Goal: Task Accomplishment & Management: Complete application form

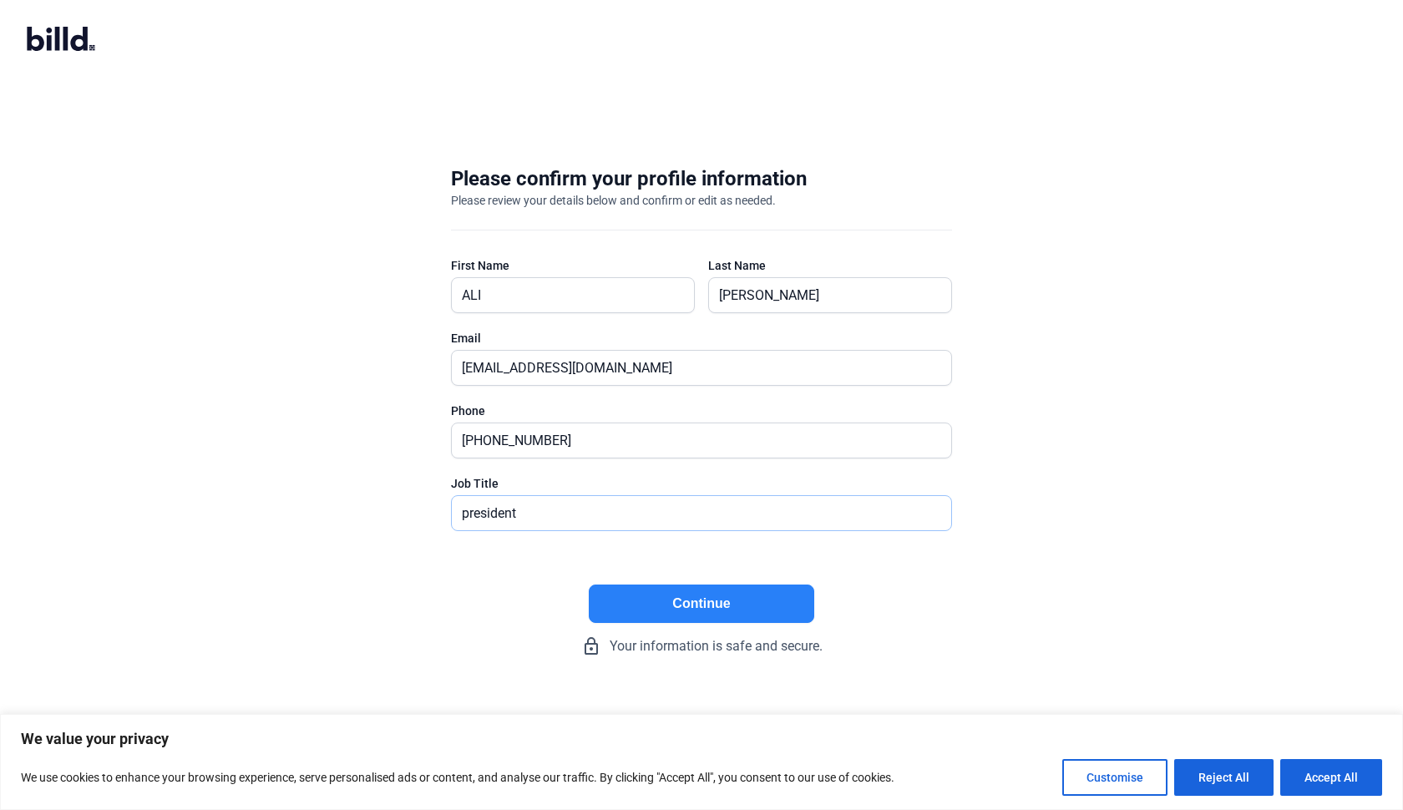
type input "president"
click at [692, 610] on button "Continue" at bounding box center [701, 603] width 225 height 38
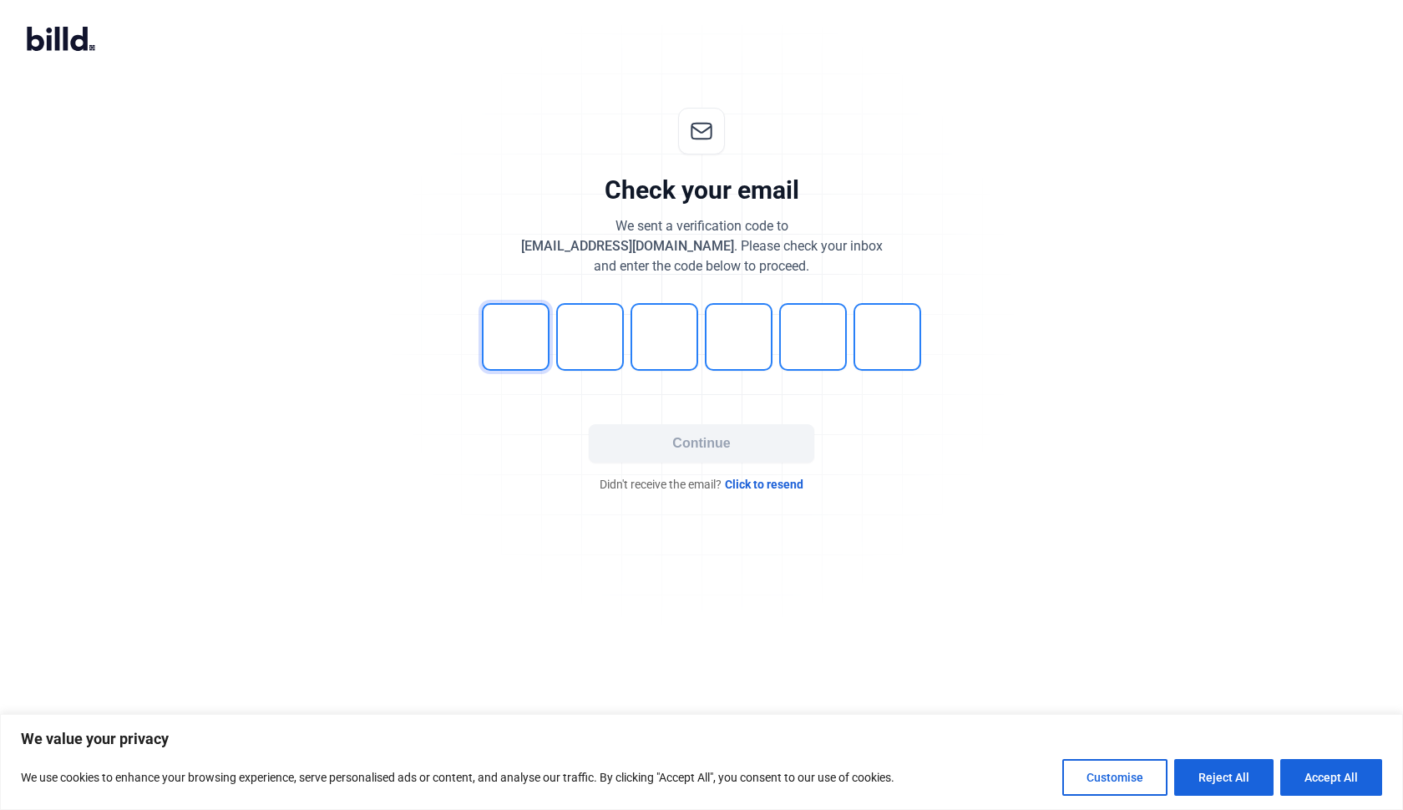
click at [527, 321] on input "tel" at bounding box center [516, 337] width 68 height 68
type input "8"
type input "1"
type input "2"
type input "4"
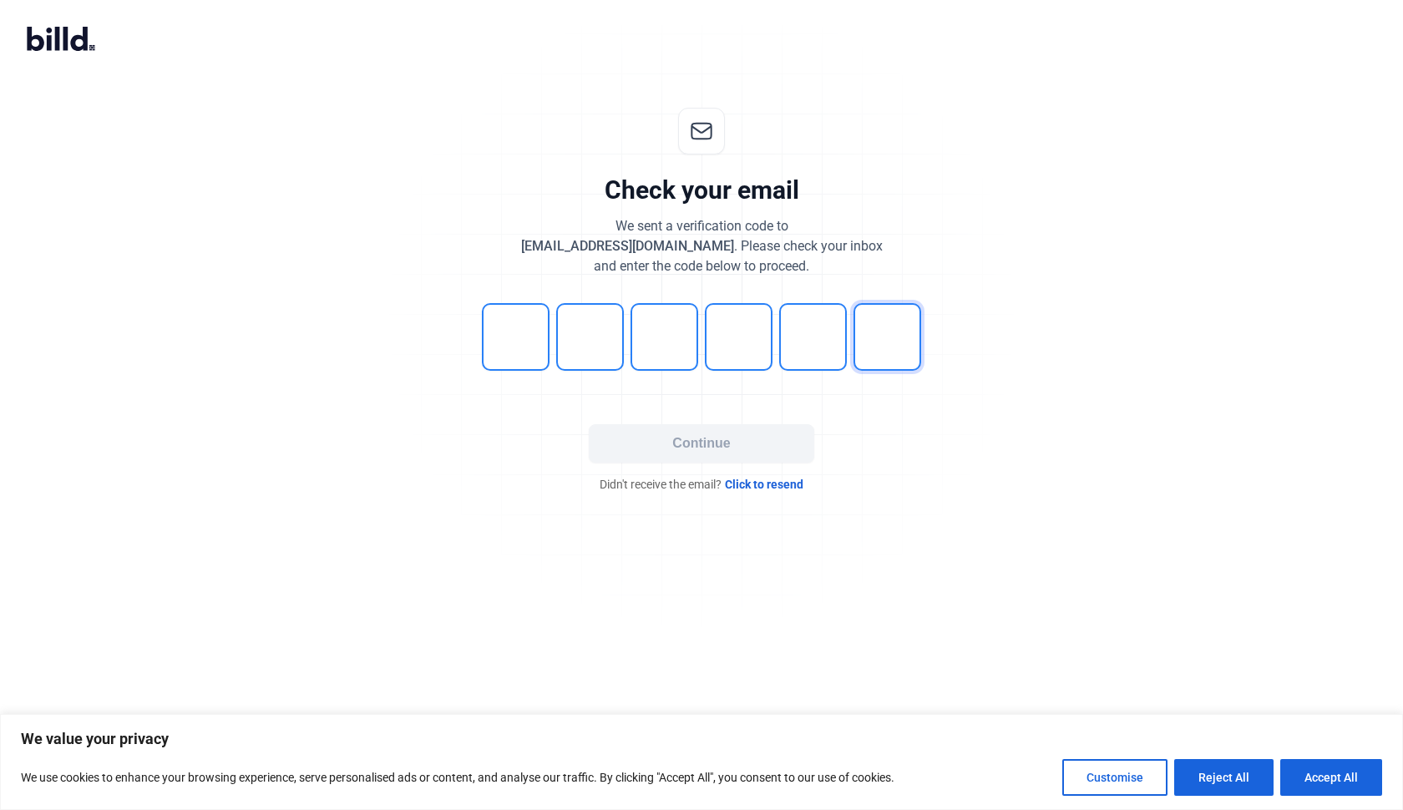
type input "7"
type input "1"
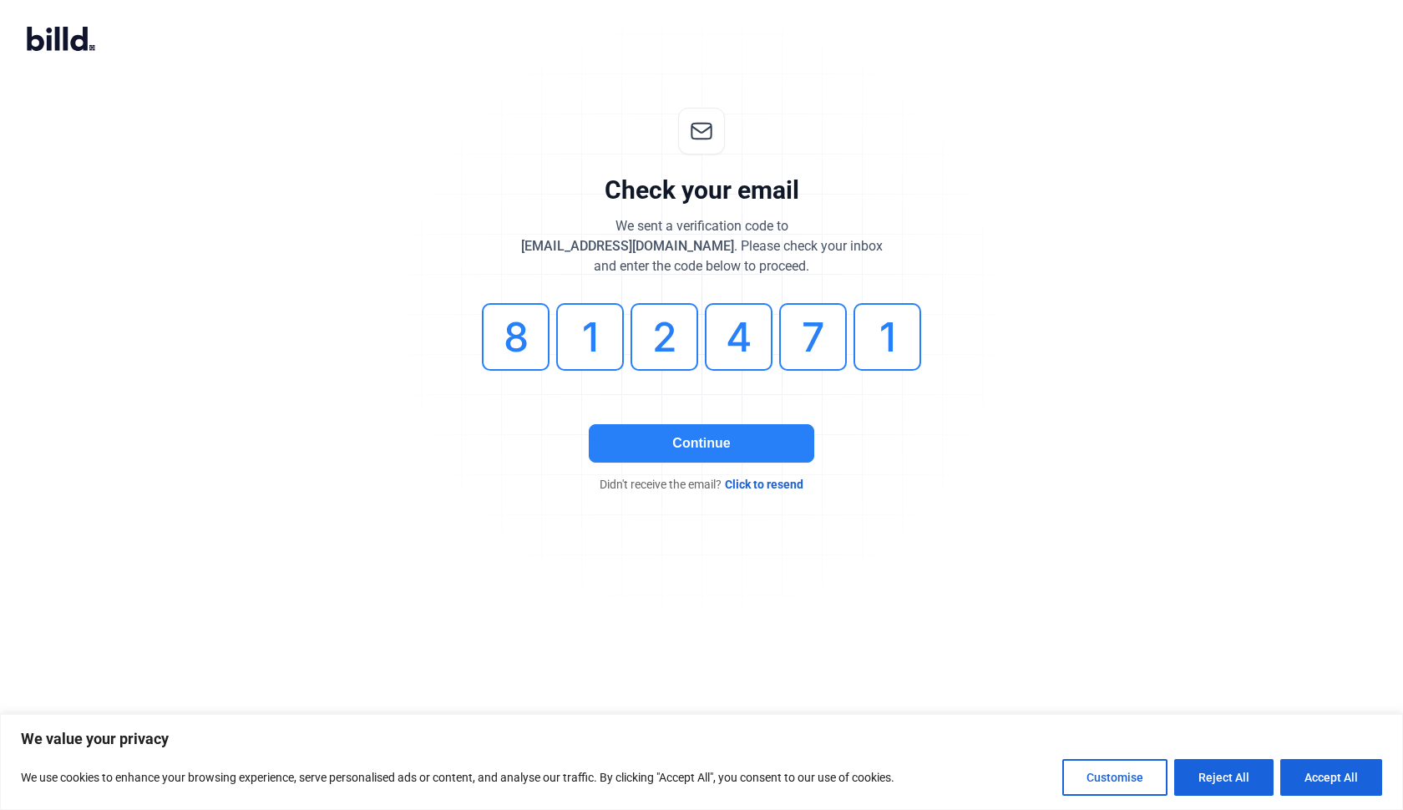
click at [685, 453] on button "Continue" at bounding box center [701, 443] width 225 height 38
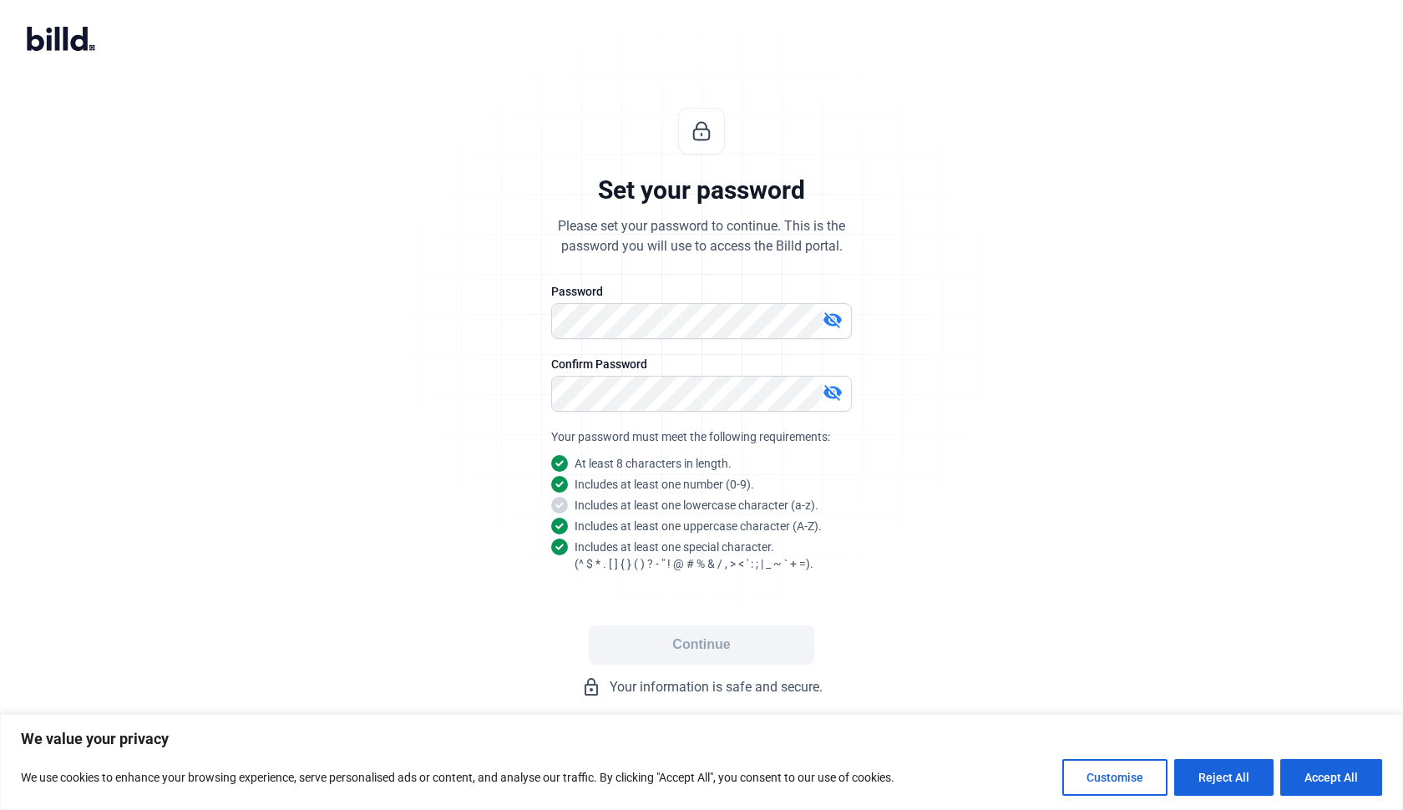
click at [832, 317] on mat-icon "visibility_off" at bounding box center [832, 320] width 20 height 20
click at [831, 388] on mat-icon "visibility_off" at bounding box center [832, 392] width 20 height 20
click at [788, 594] on div "Set your password Please set your password to continue. This is the password yo…" at bounding box center [701, 402] width 554 height 643
click at [668, 644] on button "Continue" at bounding box center [701, 644] width 225 height 38
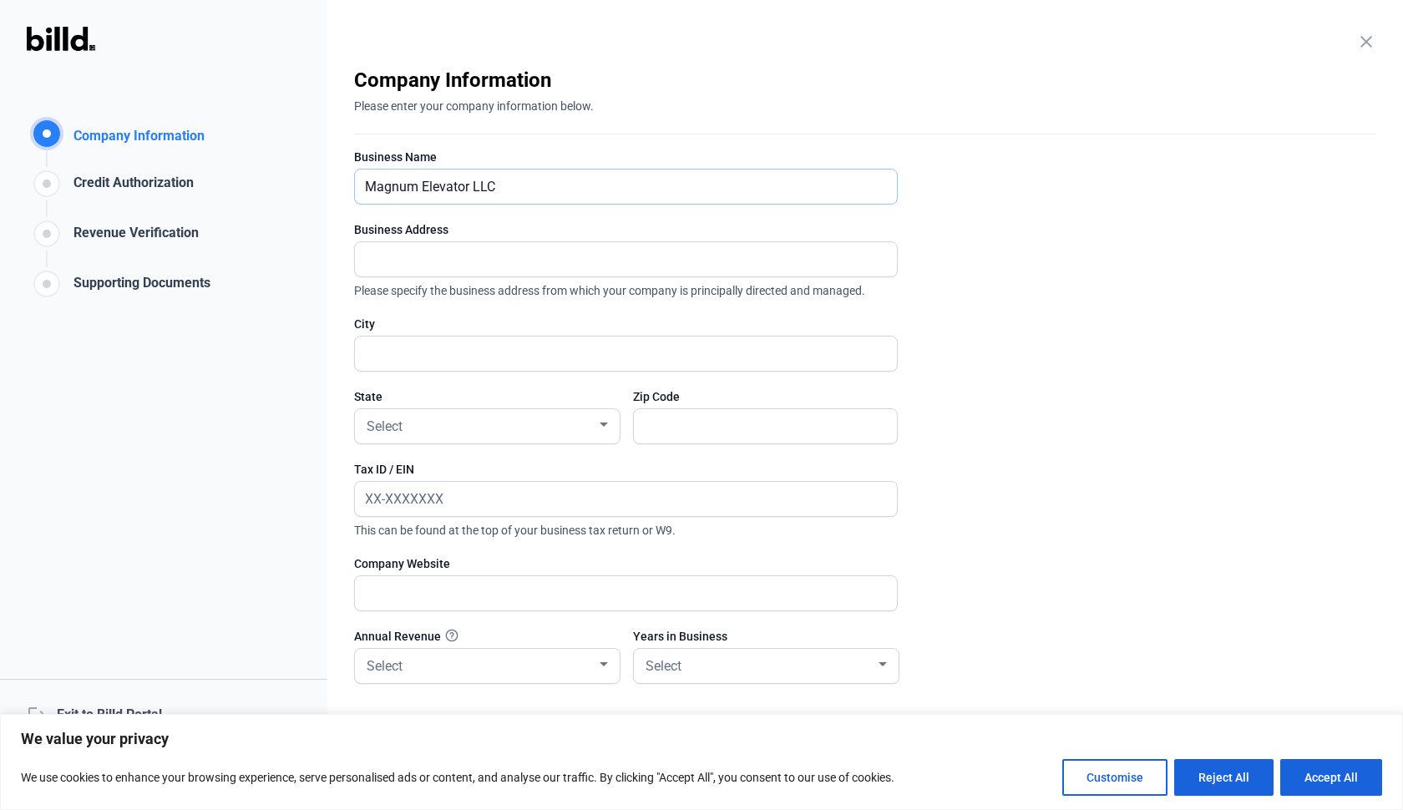
type input "Magnum Elevator LLC"
type input "1788 EAST 174ST"
type input "[GEOGRAPHIC_DATA]"
click at [444, 424] on div "Select" at bounding box center [479, 424] width 233 height 23
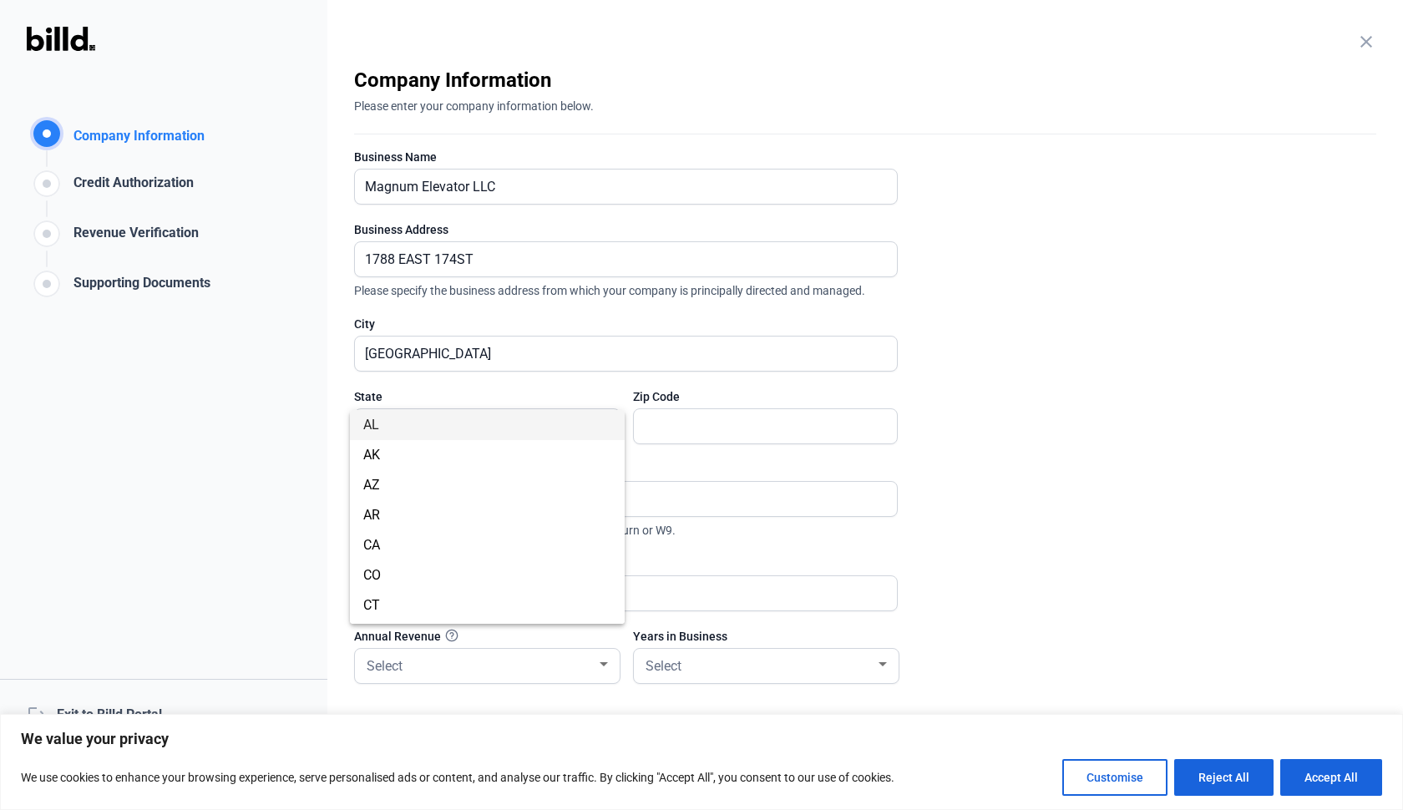
click at [526, 390] on div at bounding box center [701, 405] width 1403 height 810
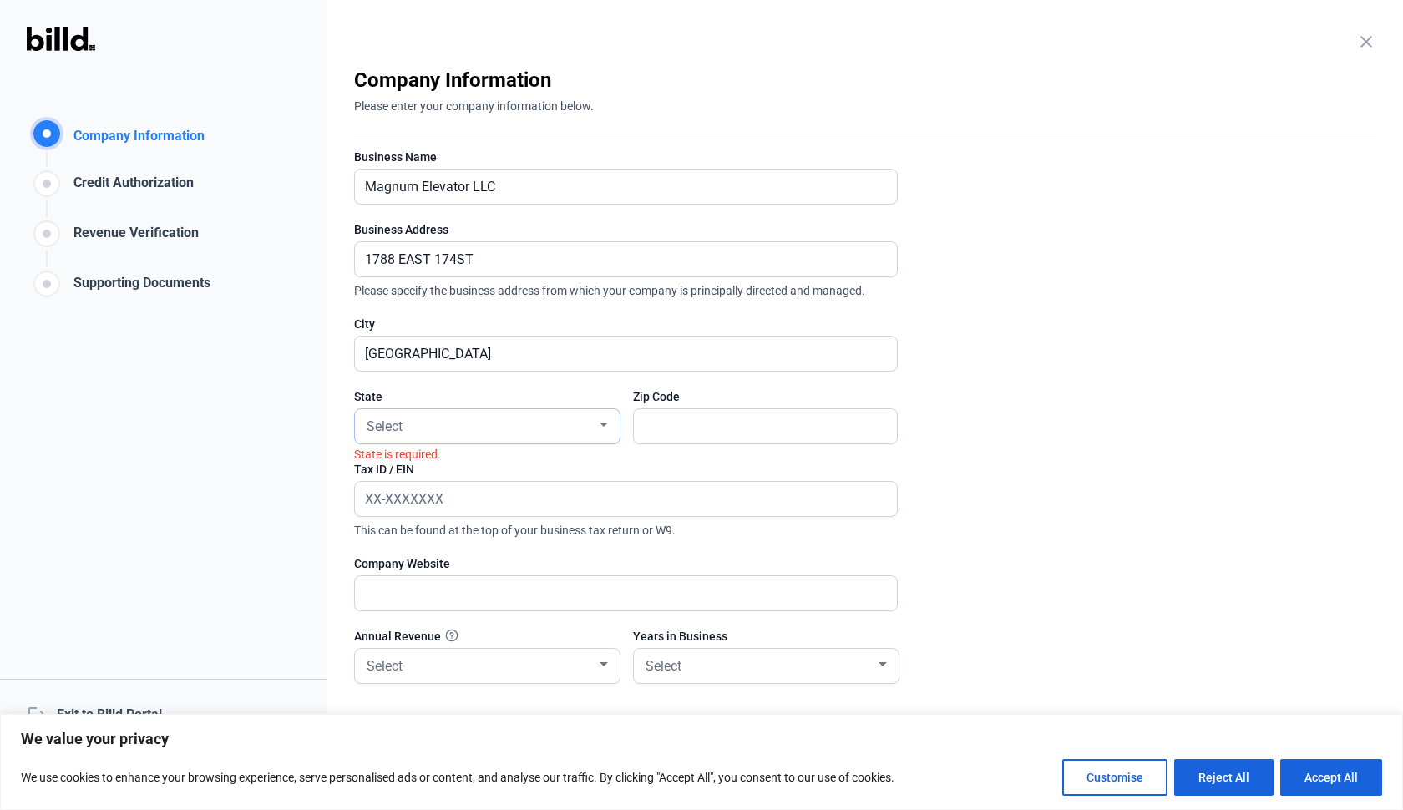
click at [604, 426] on div at bounding box center [603, 424] width 8 height 4
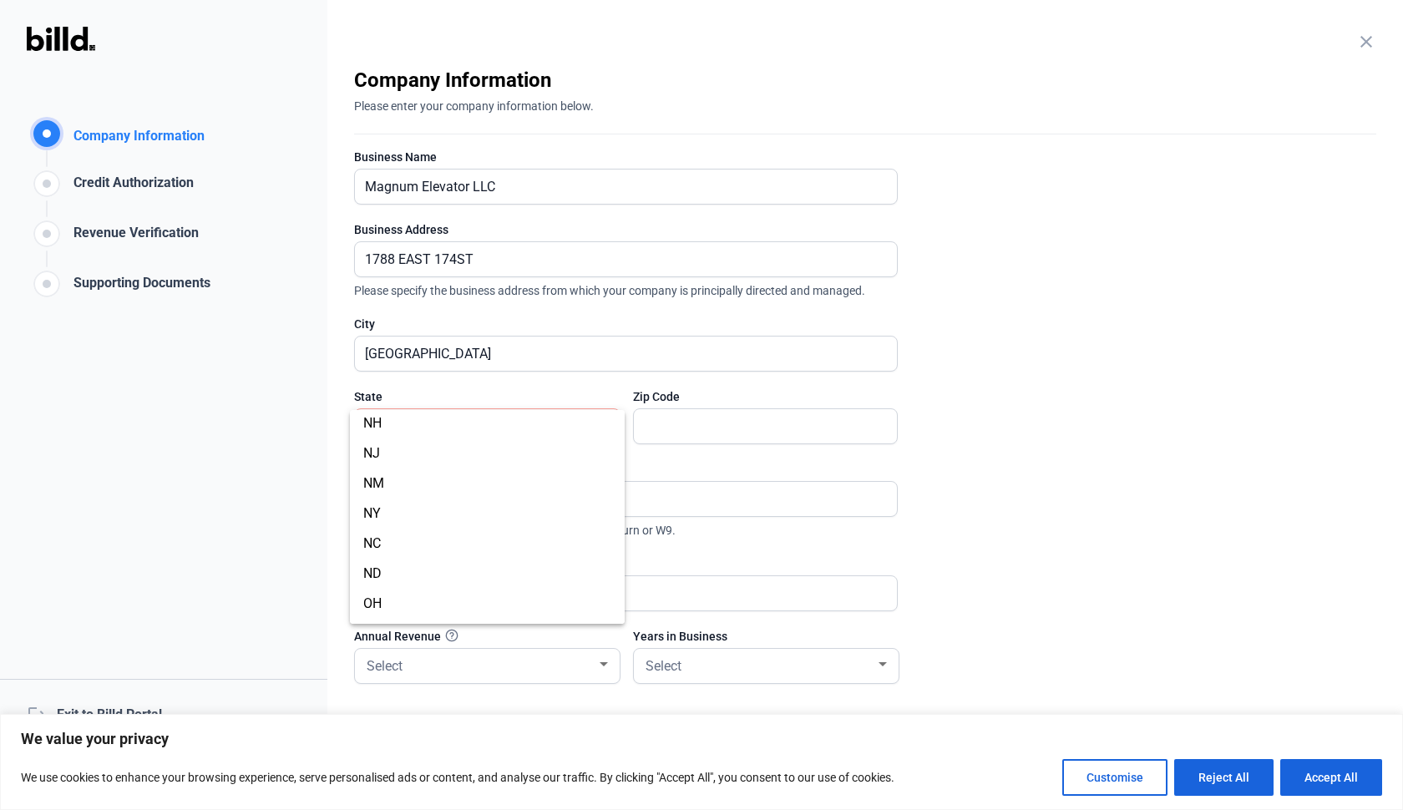
scroll to position [902, 0]
click at [461, 493] on span "NY" at bounding box center [487, 485] width 248 height 30
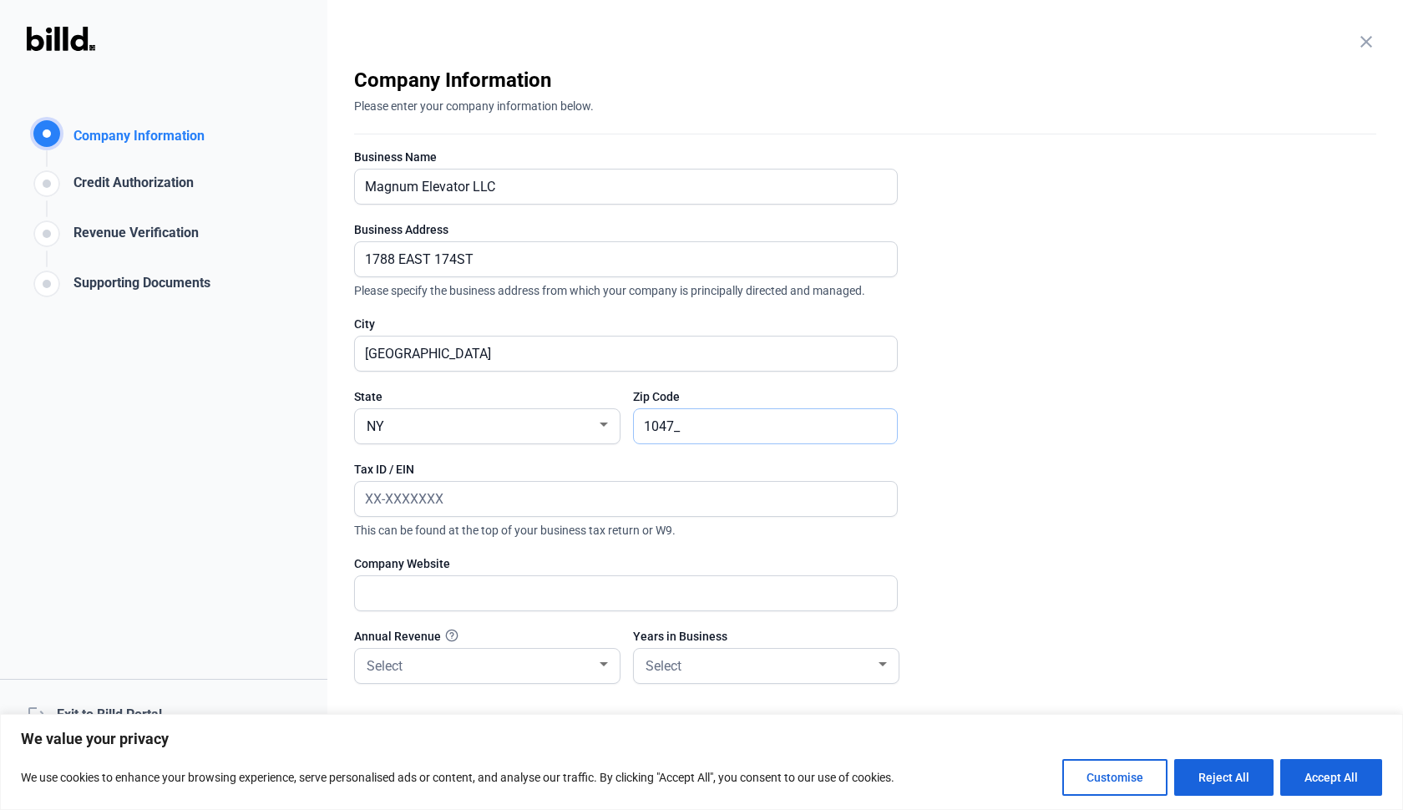
type input "10472"
click at [531, 506] on input "text" at bounding box center [616, 499] width 523 height 34
click at [470, 185] on input "Magnum Elevator LLC" at bounding box center [626, 186] width 542 height 34
click at [456, 182] on input "MAGLIFT LLC" at bounding box center [626, 186] width 542 height 34
type input "MAGLIFT LLC"
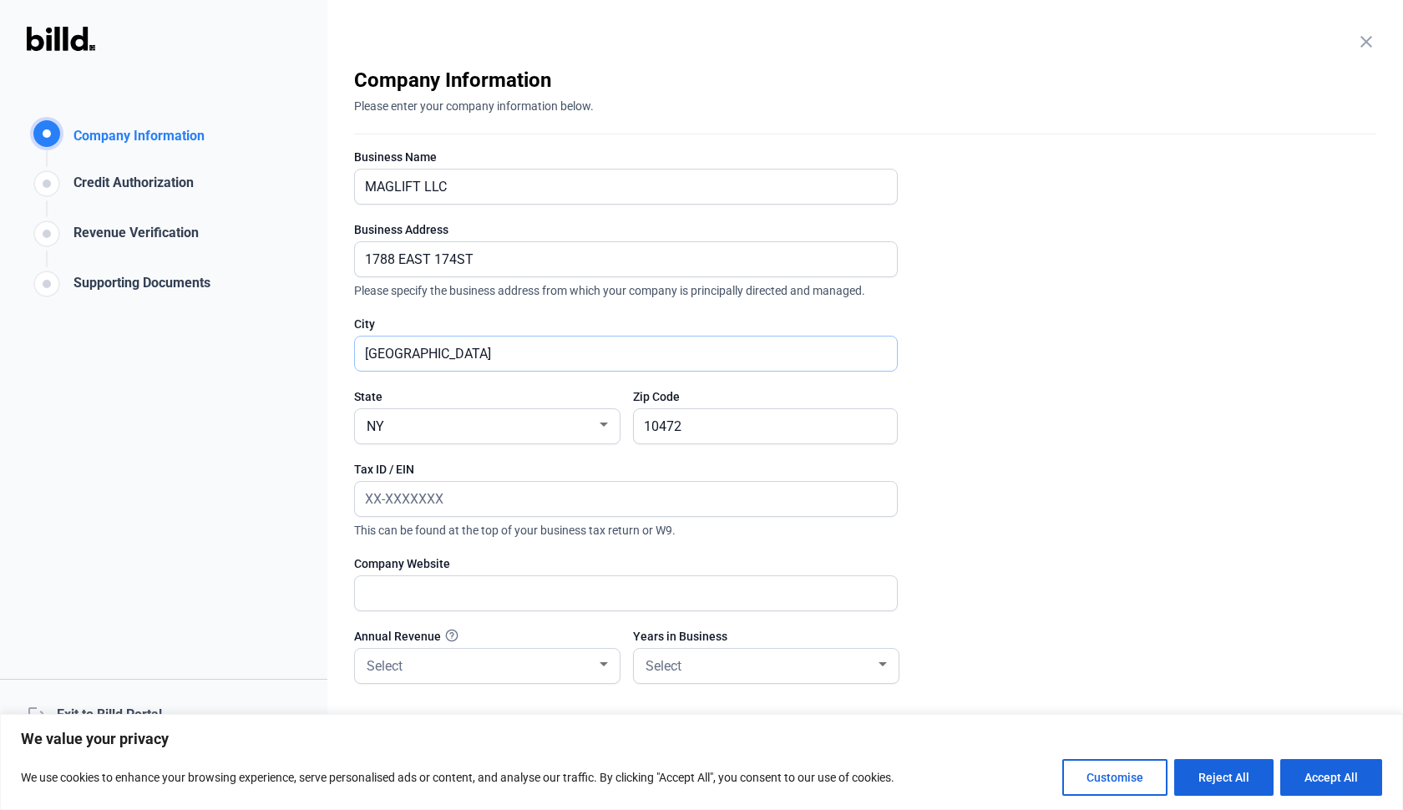
click at [434, 349] on input "[GEOGRAPHIC_DATA]" at bounding box center [626, 353] width 542 height 34
click at [456, 503] on input "text" at bounding box center [626, 499] width 542 height 34
type input "[US_EMPLOYER_IDENTIFICATION_NUMBER]"
click at [607, 659] on div at bounding box center [603, 664] width 15 height 13
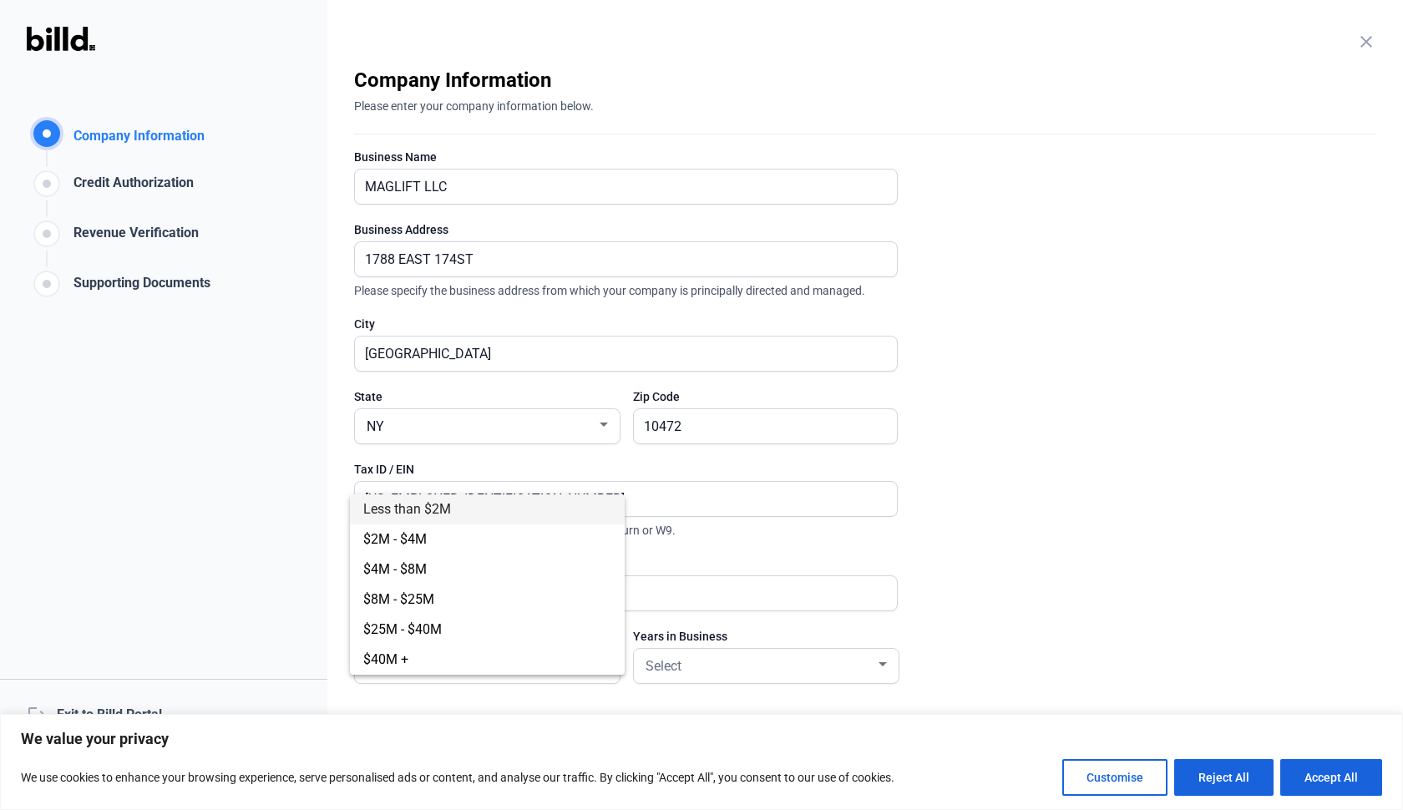
click at [681, 542] on div at bounding box center [701, 405] width 1403 height 810
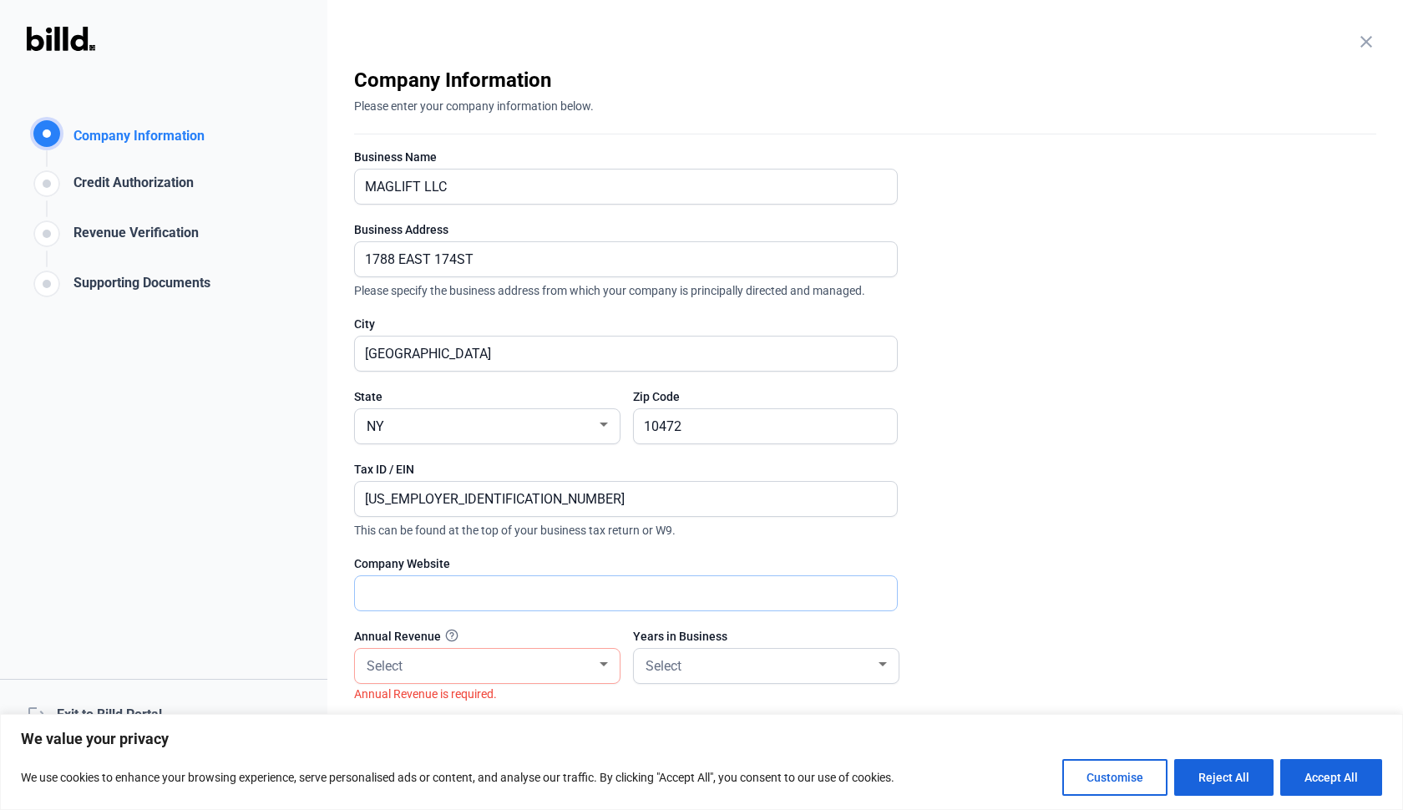
click at [547, 587] on input "text" at bounding box center [626, 593] width 542 height 34
type input "[DOMAIN_NAME]"
click at [609, 674] on div "Select" at bounding box center [487, 664] width 248 height 21
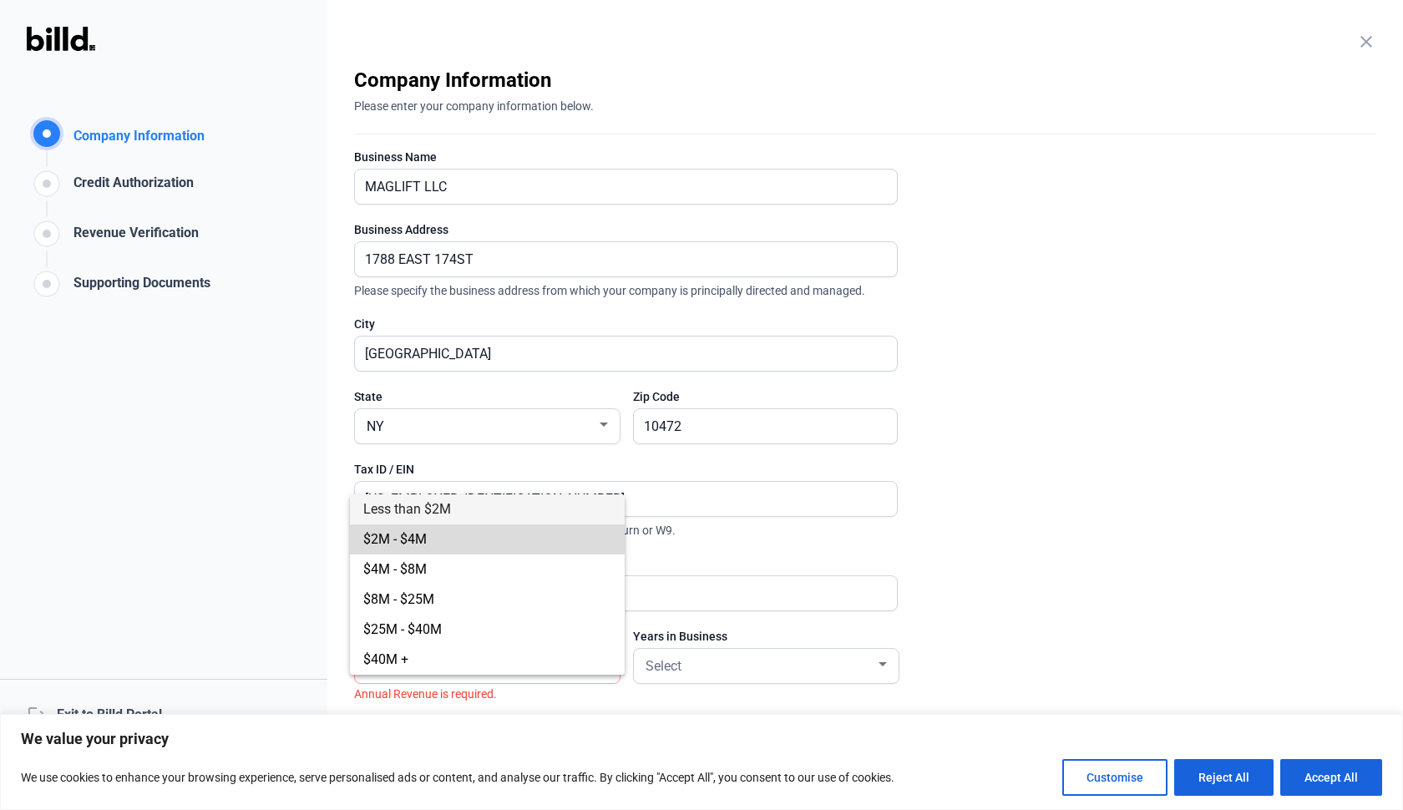
click at [466, 535] on span "$2M - $4M" at bounding box center [487, 539] width 248 height 30
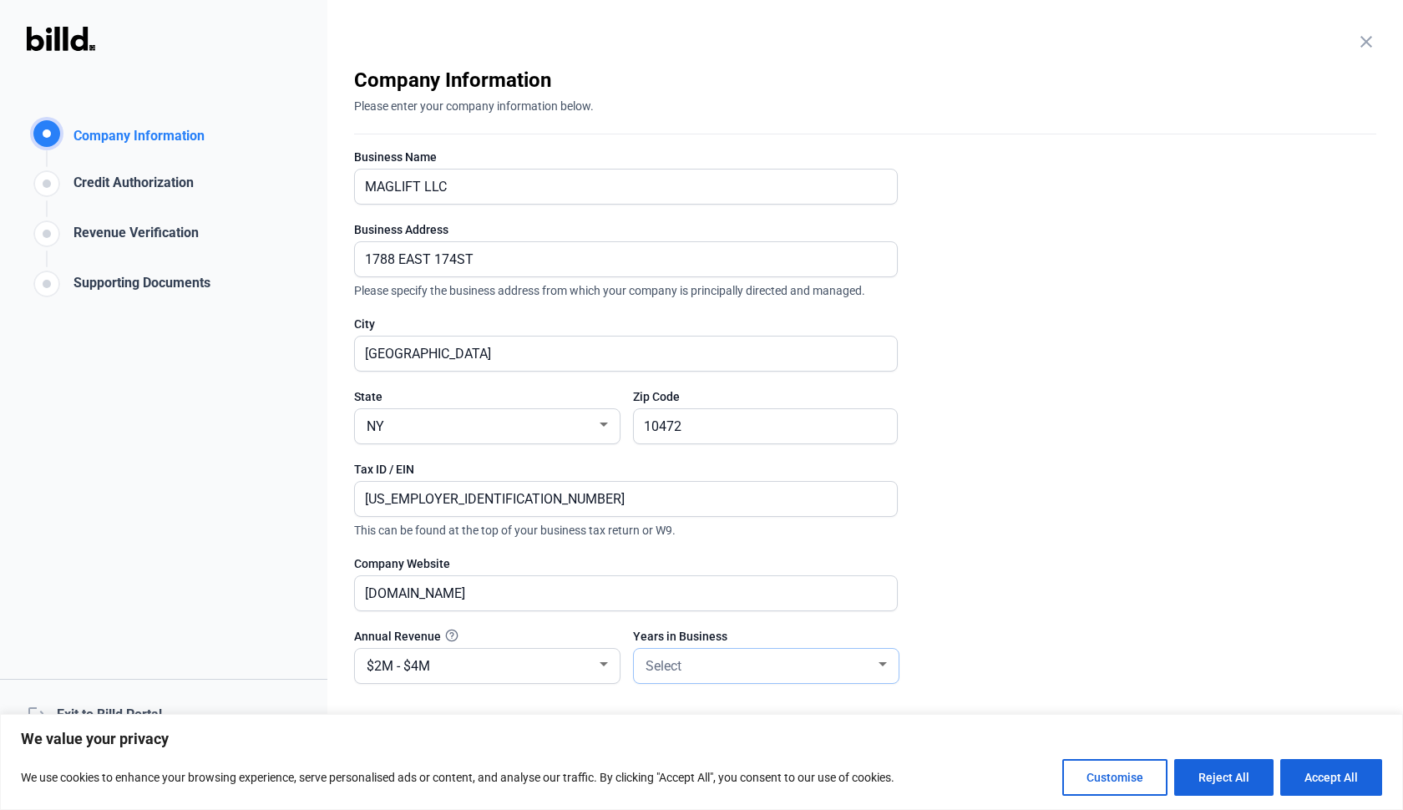
click at [885, 670] on div at bounding box center [882, 664] width 15 height 13
click at [1357, 781] on button "Accept All" at bounding box center [1331, 777] width 102 height 37
checkbox input "true"
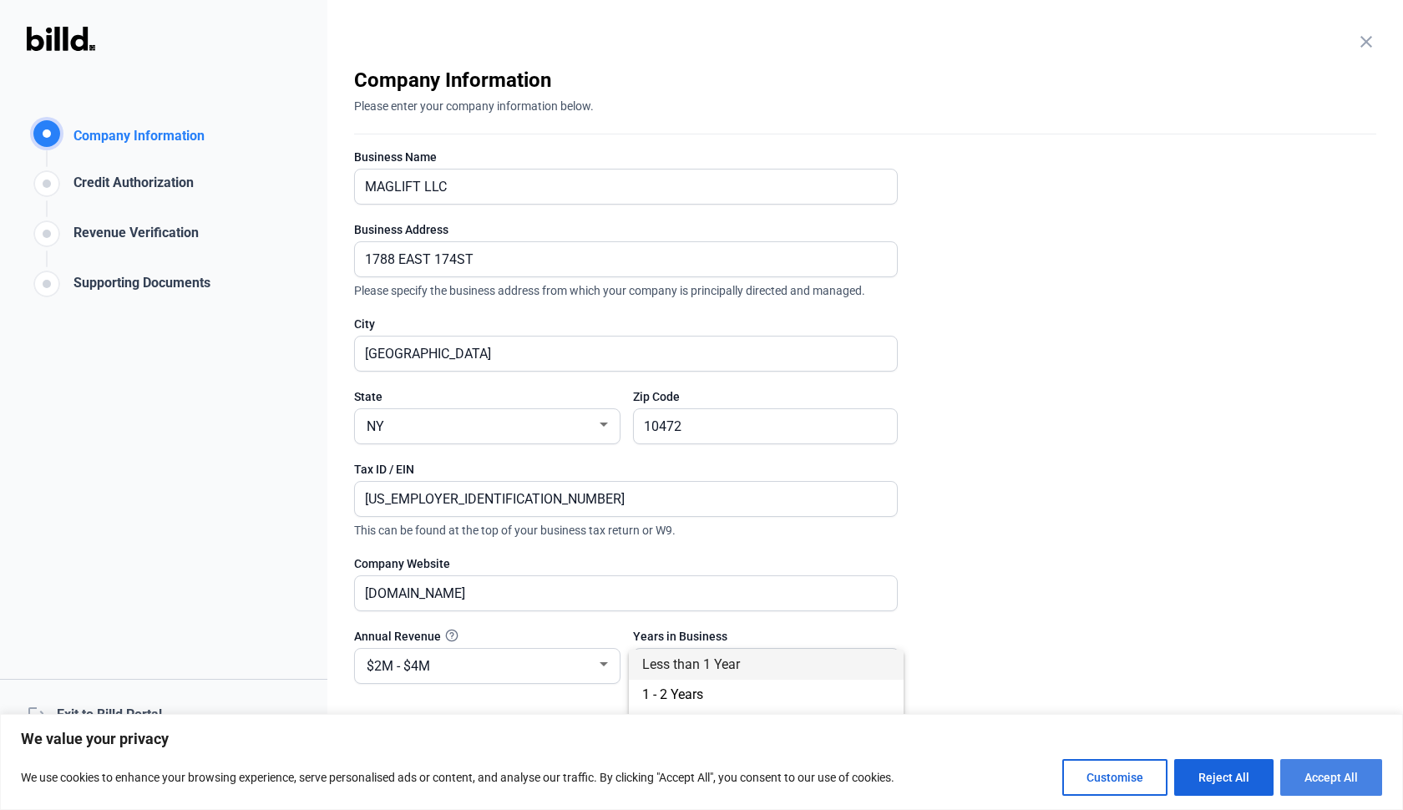
checkbox input "true"
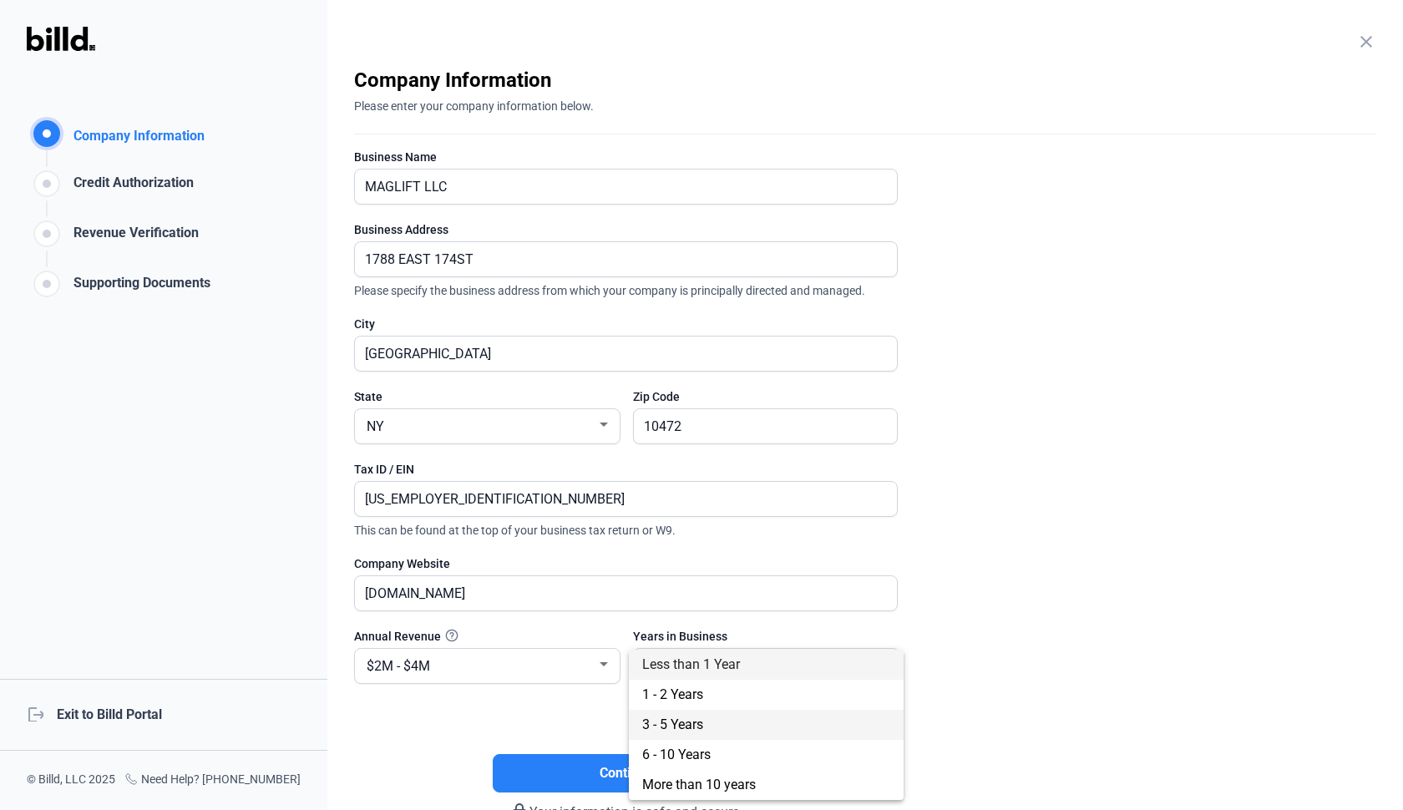
scroll to position [0, 0]
click at [690, 750] on span "6 - 10 Years" at bounding box center [676, 754] width 68 height 16
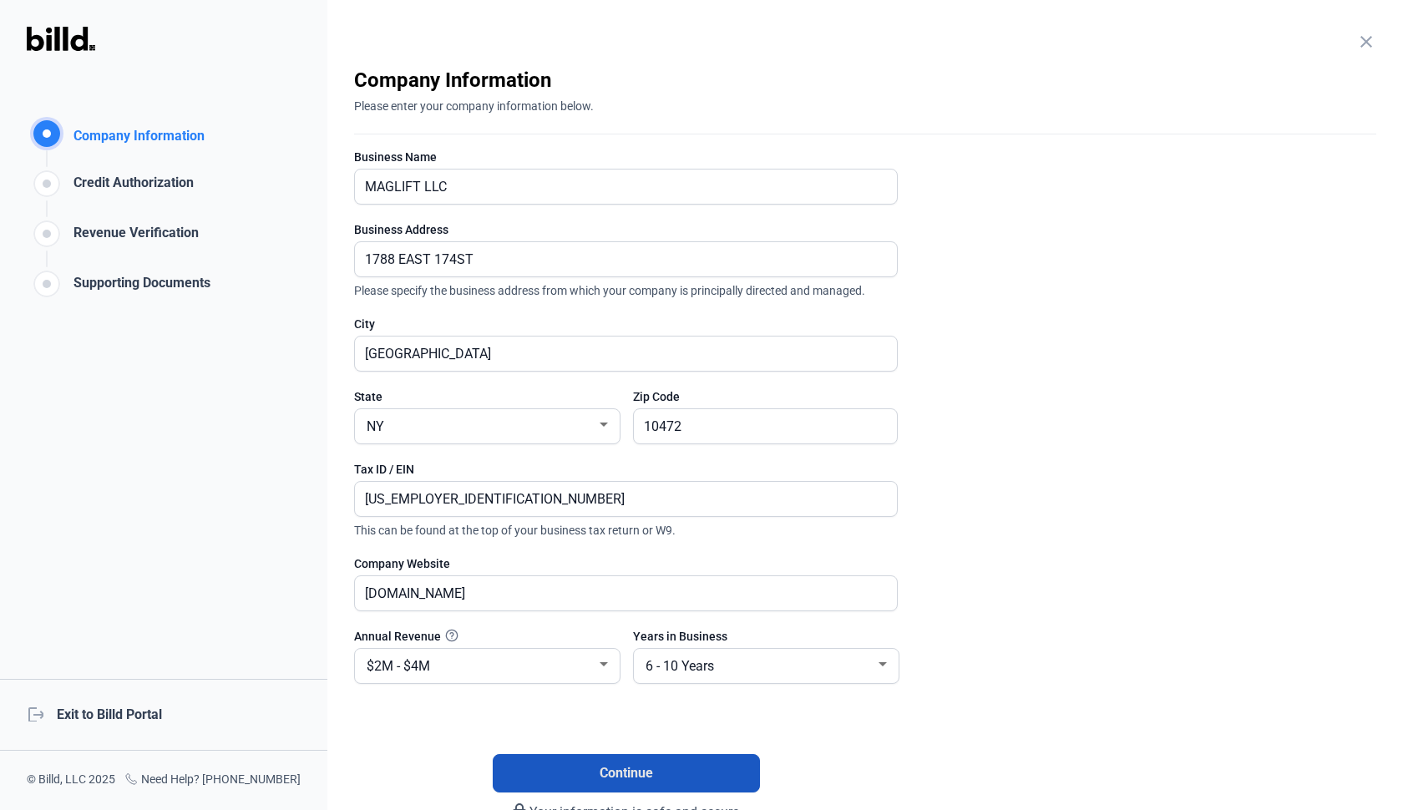
click at [732, 771] on button "Continue" at bounding box center [626, 773] width 267 height 38
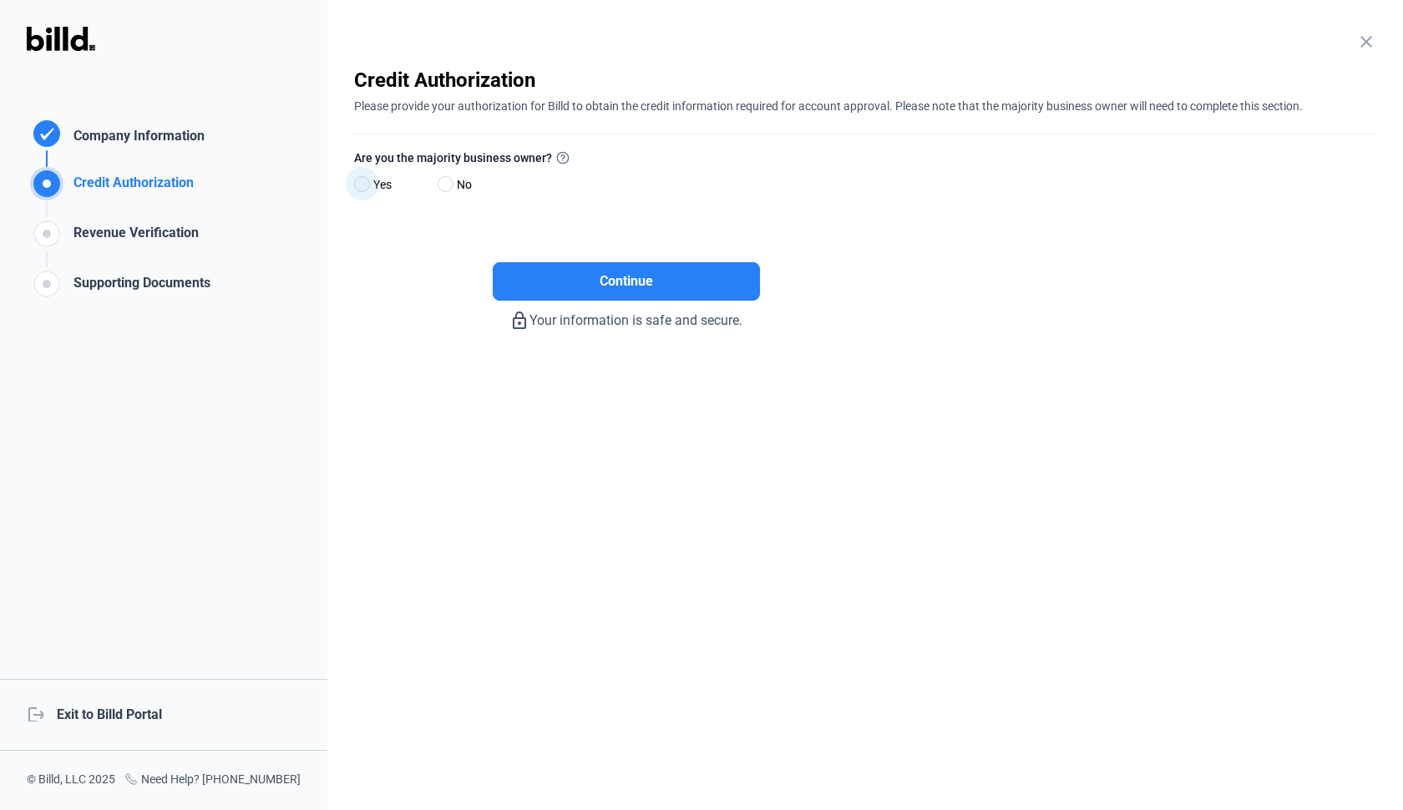
click at [362, 185] on span at bounding box center [362, 184] width 16 height 16
click at [362, 185] on input "Yes" at bounding box center [360, 185] width 13 height 13
radio input "true"
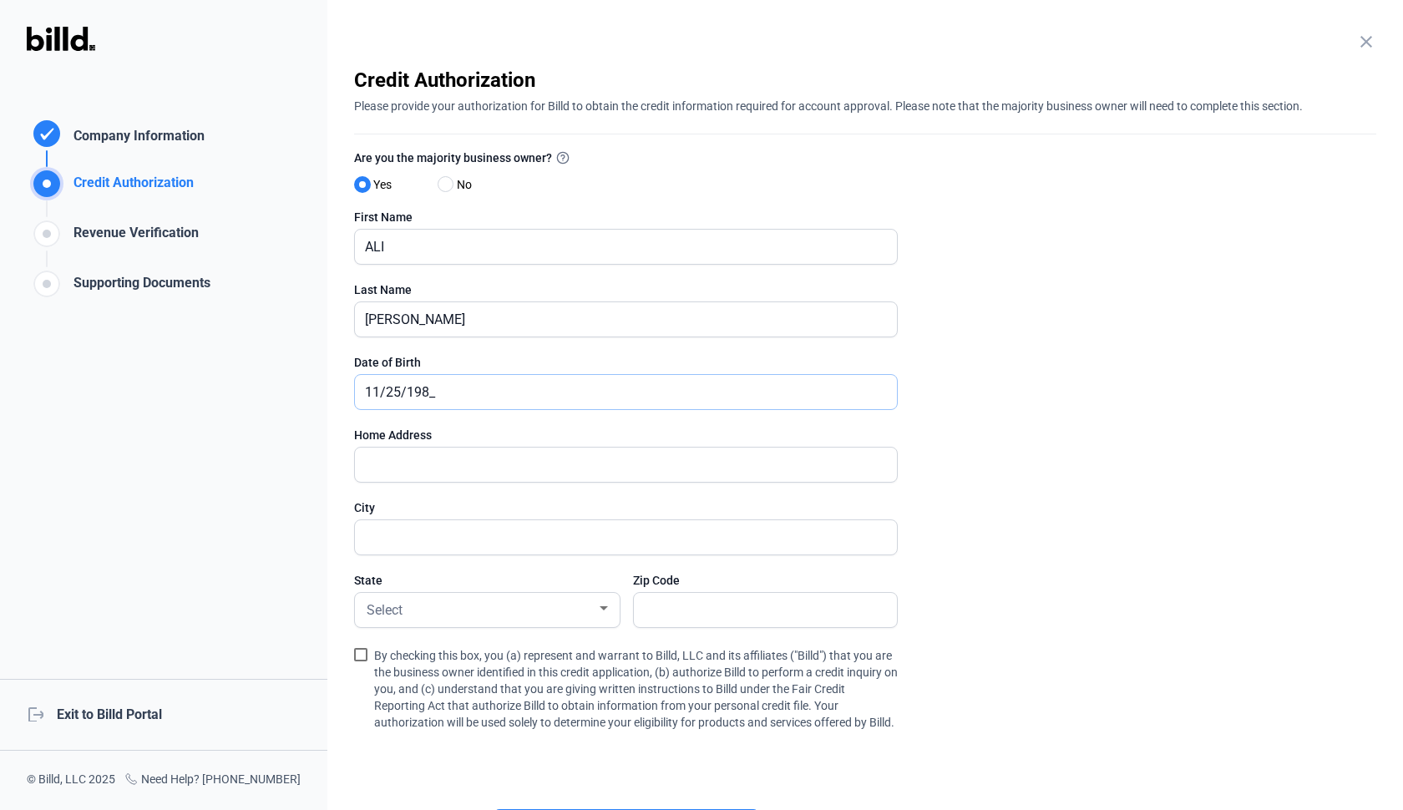
type input "[DATE]"
type input "[STREET_ADDRESS][PERSON_NAME]"
type input "CARMEL"
click at [604, 609] on div at bounding box center [603, 608] width 8 height 4
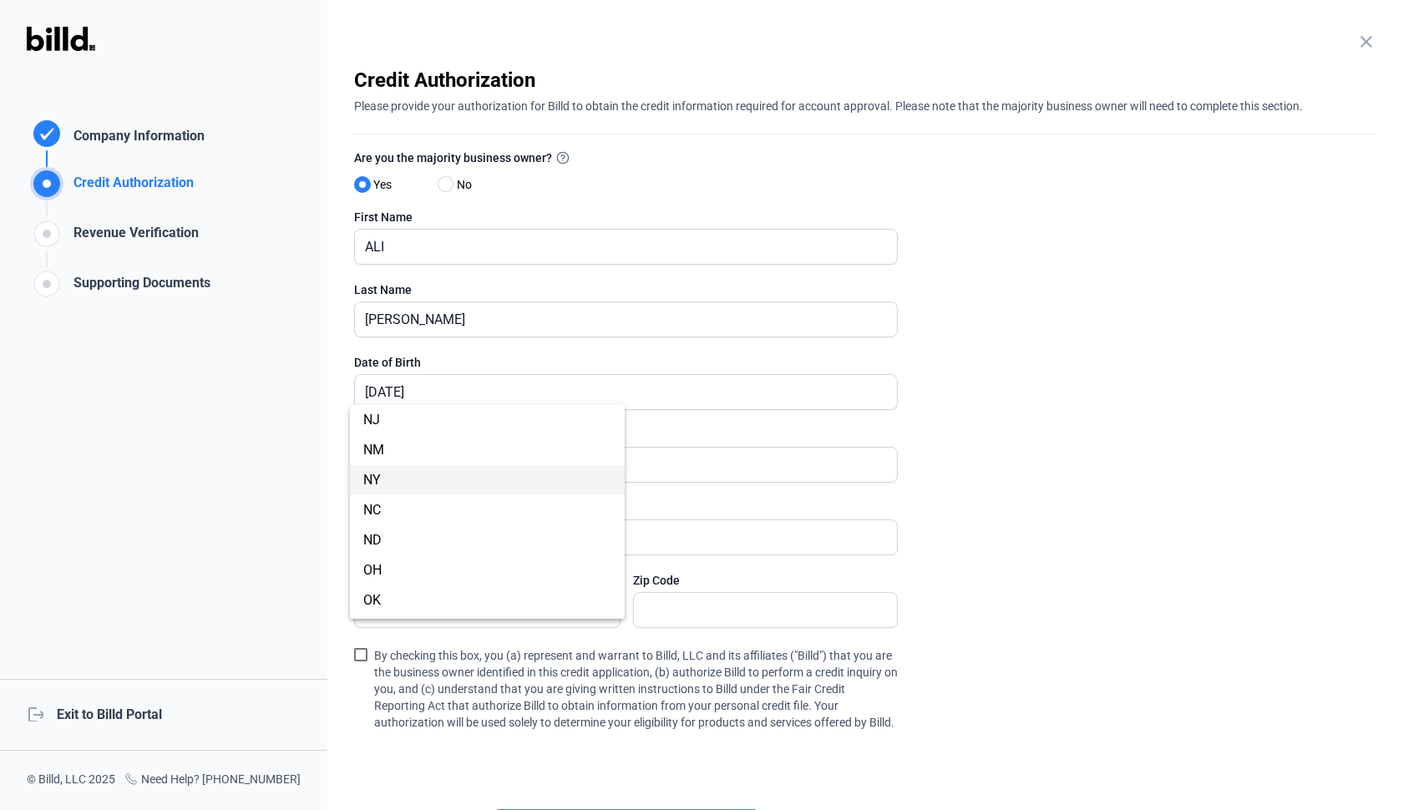
click at [422, 477] on span "NY" at bounding box center [487, 480] width 248 height 30
type input "10512"
click at [357, 655] on span at bounding box center [360, 654] width 13 height 13
click at [0, 0] on input "By checking this box, you (a) represent and warrant to Billd, LLC and its affil…" at bounding box center [0, 0] width 0 height 0
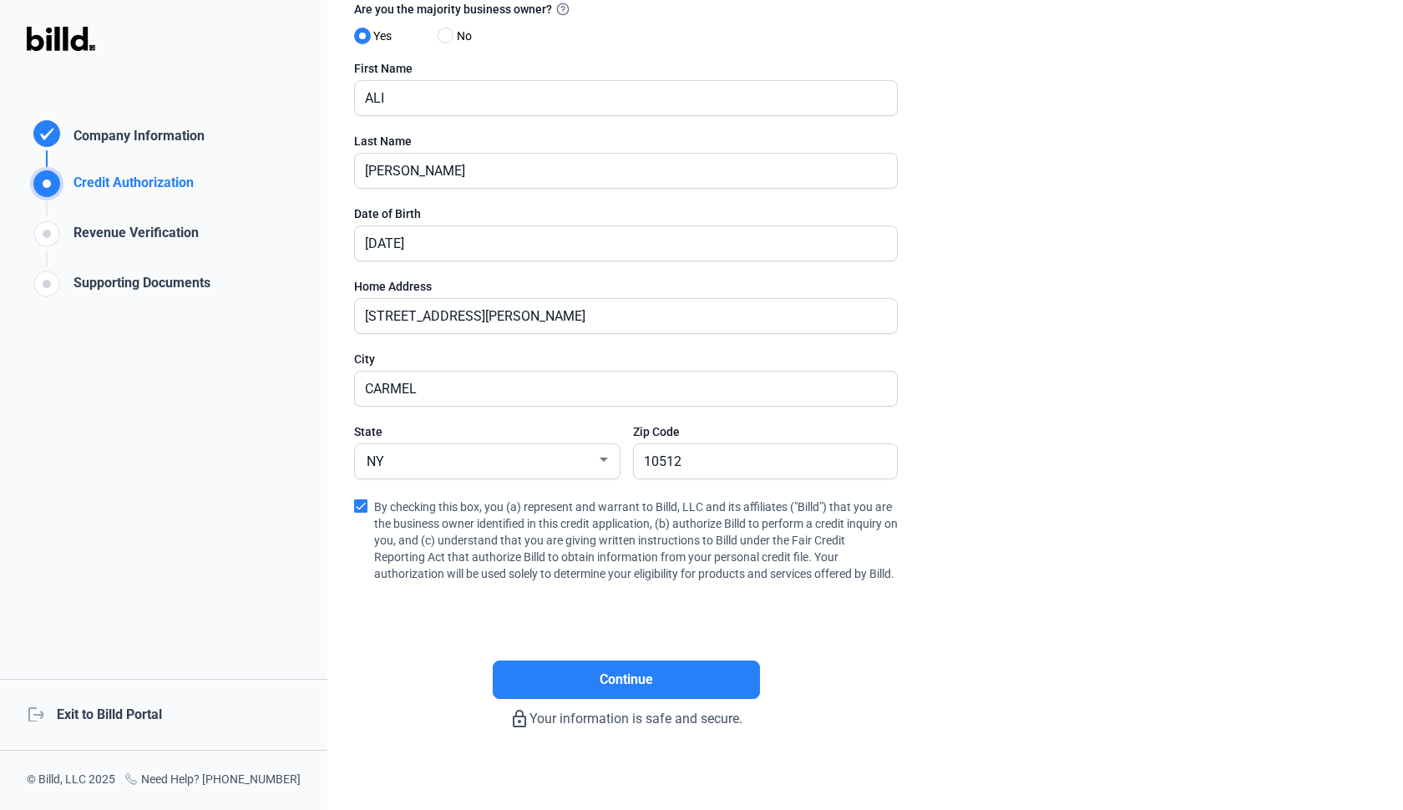
scroll to position [149, 0]
click at [685, 691] on button "Continue" at bounding box center [626, 679] width 267 height 38
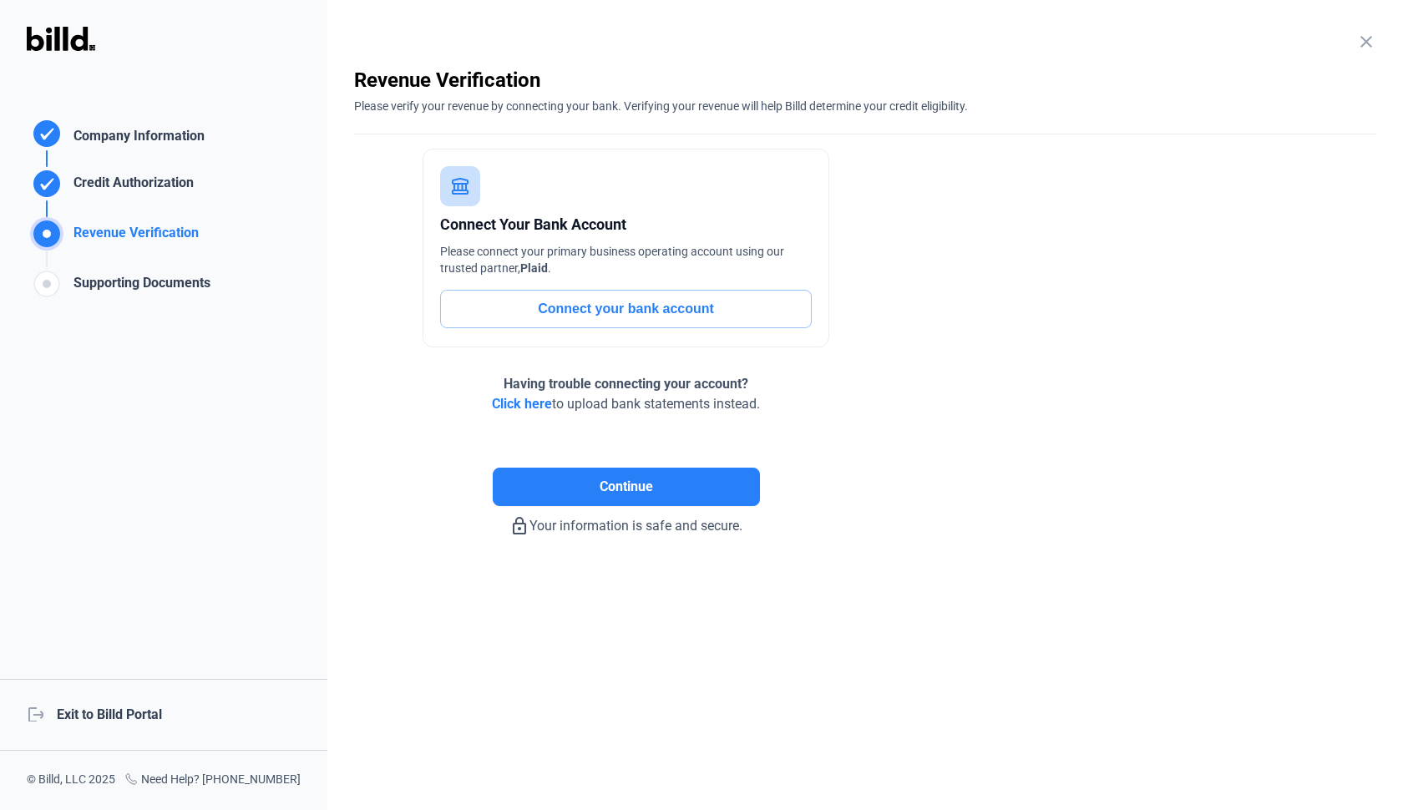
scroll to position [0, 0]
click at [629, 475] on button "Continue" at bounding box center [626, 487] width 267 height 38
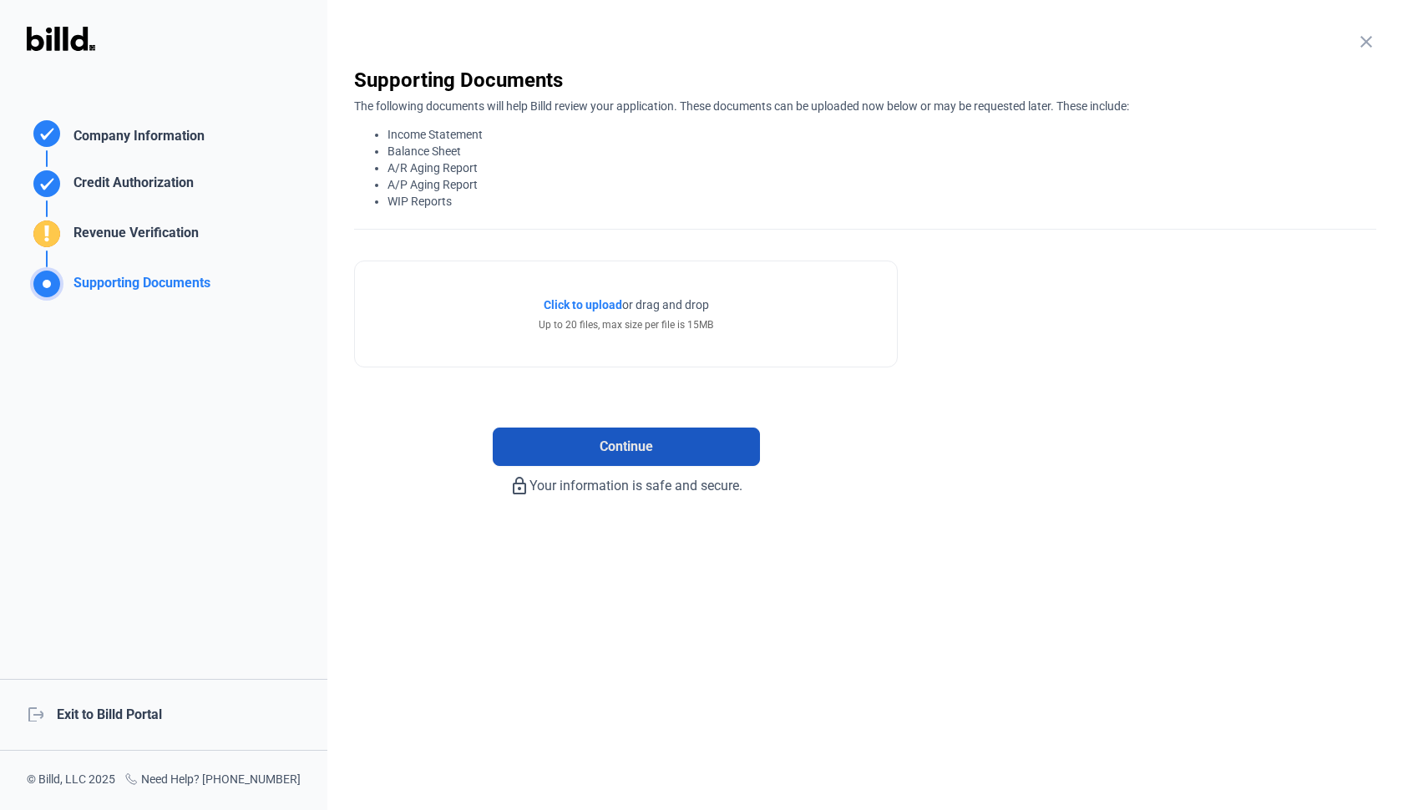
click at [705, 459] on button "Continue" at bounding box center [626, 446] width 267 height 38
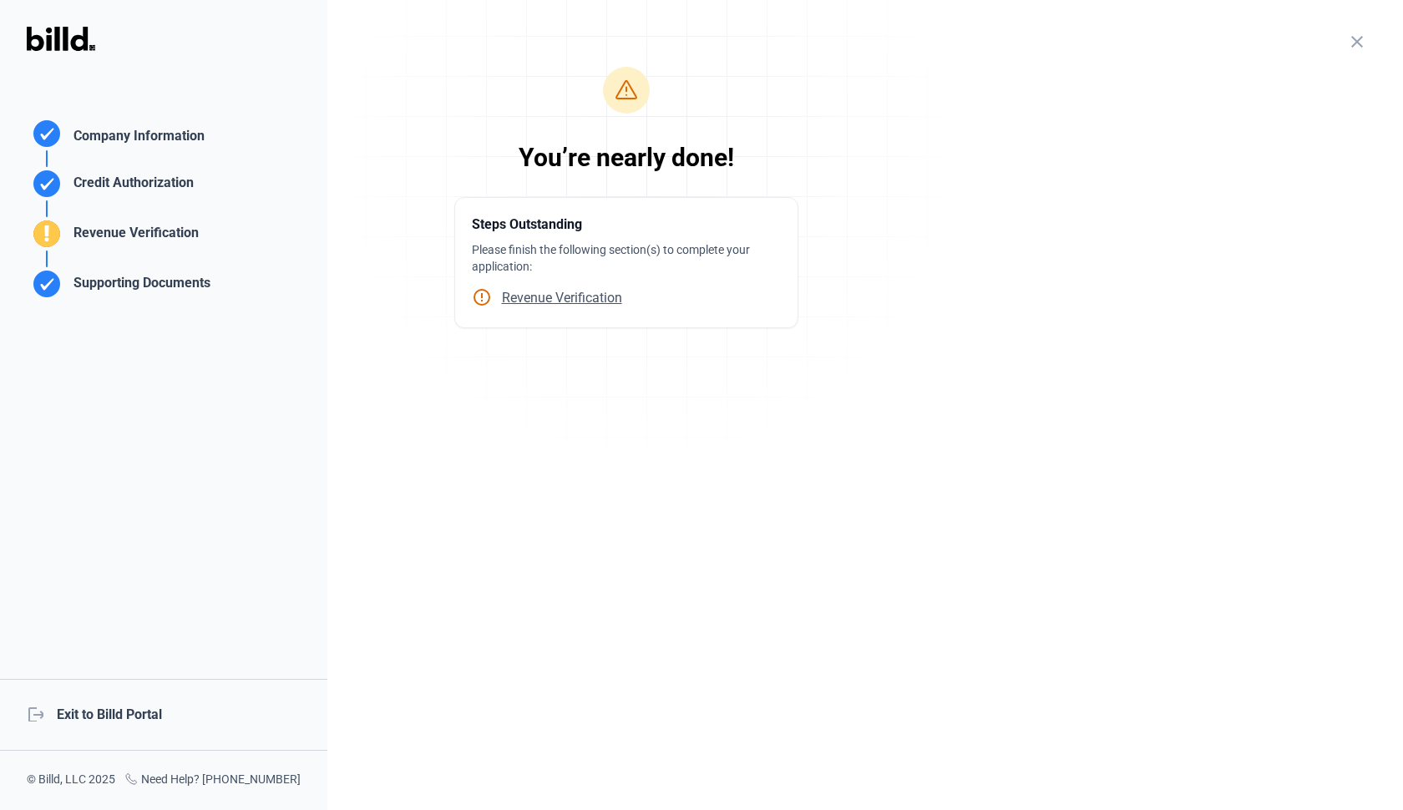
click at [585, 397] on div "close Company Information Please enter your company information below. Business…" at bounding box center [864, 405] width 1075 height 810
click at [592, 303] on span "Revenue Verification" at bounding box center [557, 298] width 130 height 16
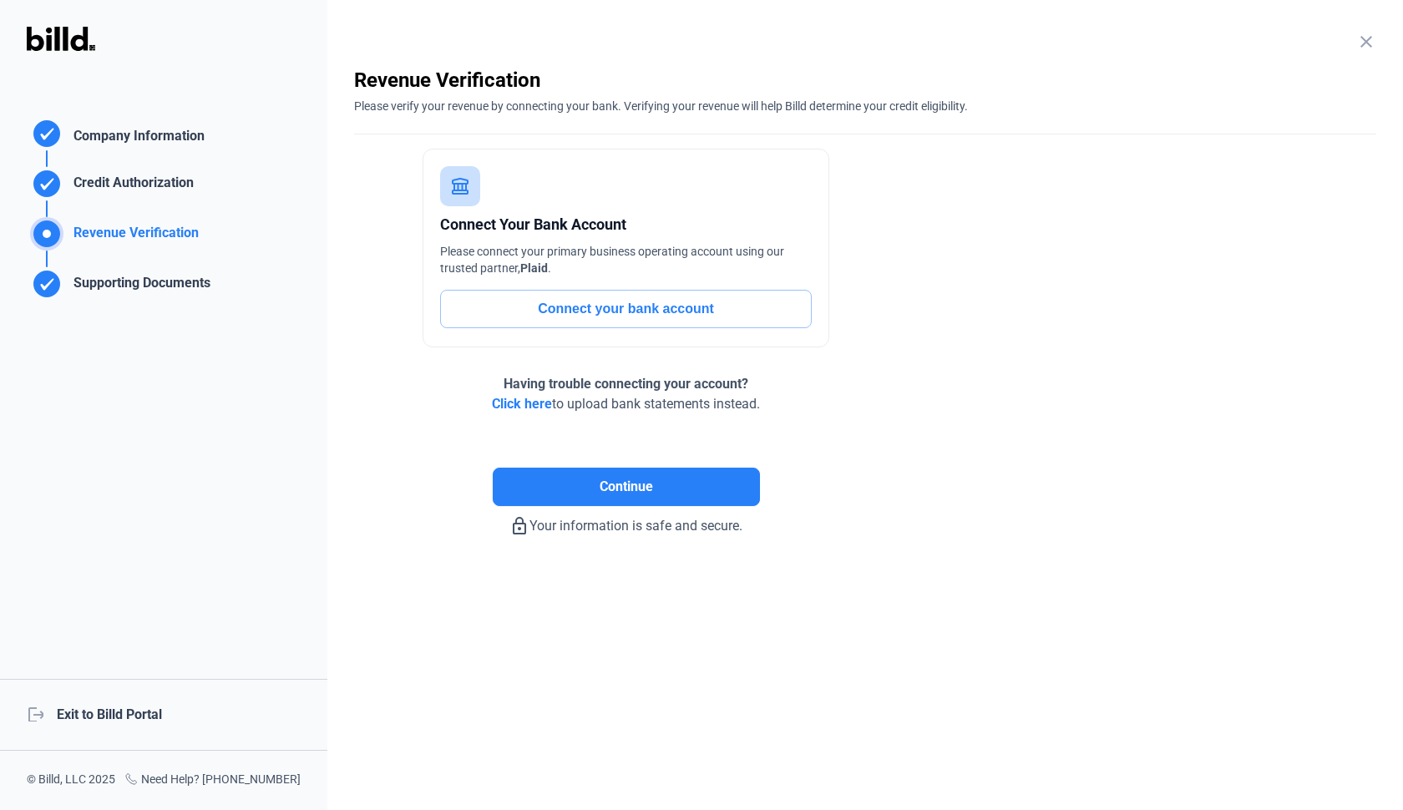
click at [606, 304] on button "Connect your bank account" at bounding box center [626, 309] width 372 height 38
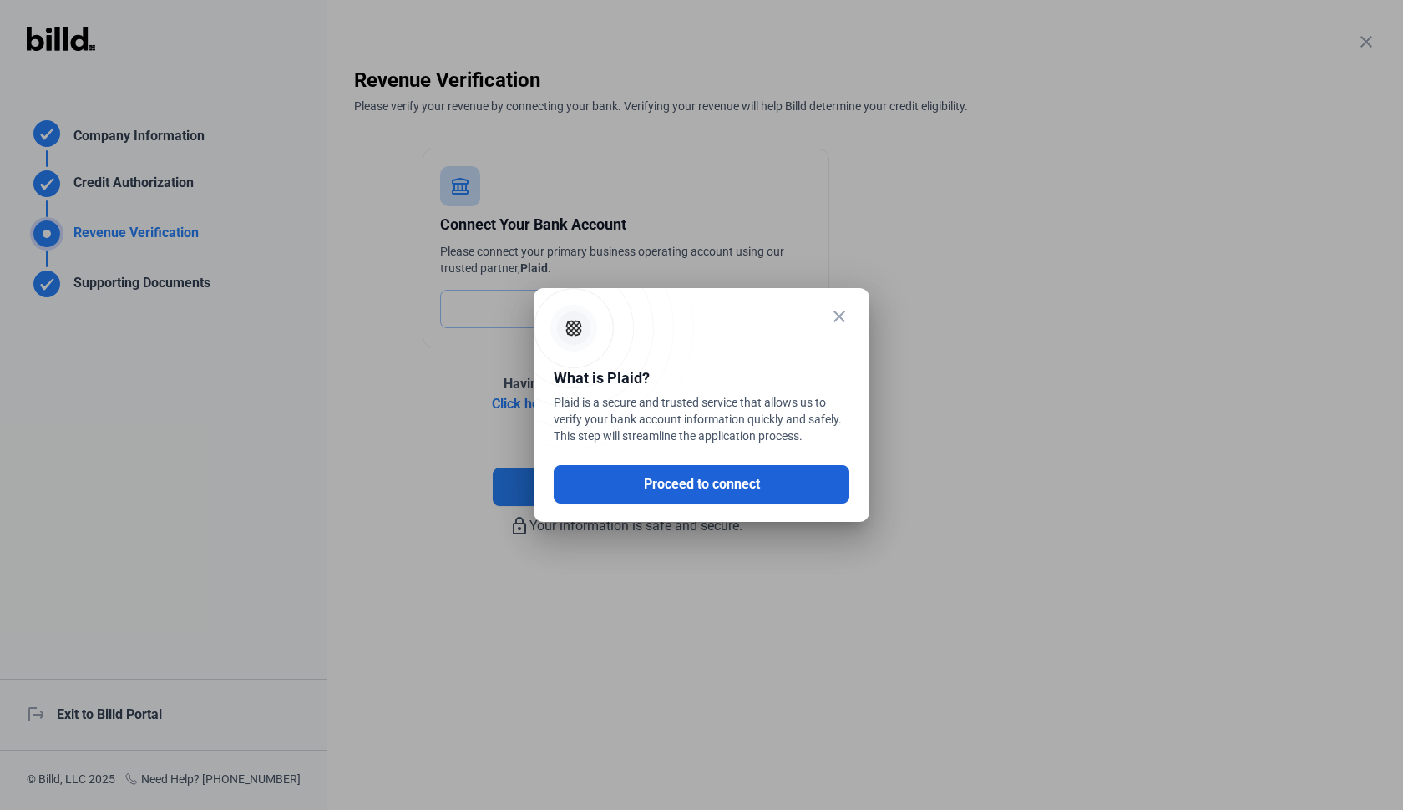
click at [670, 484] on button "Proceed to connect" at bounding box center [702, 484] width 296 height 38
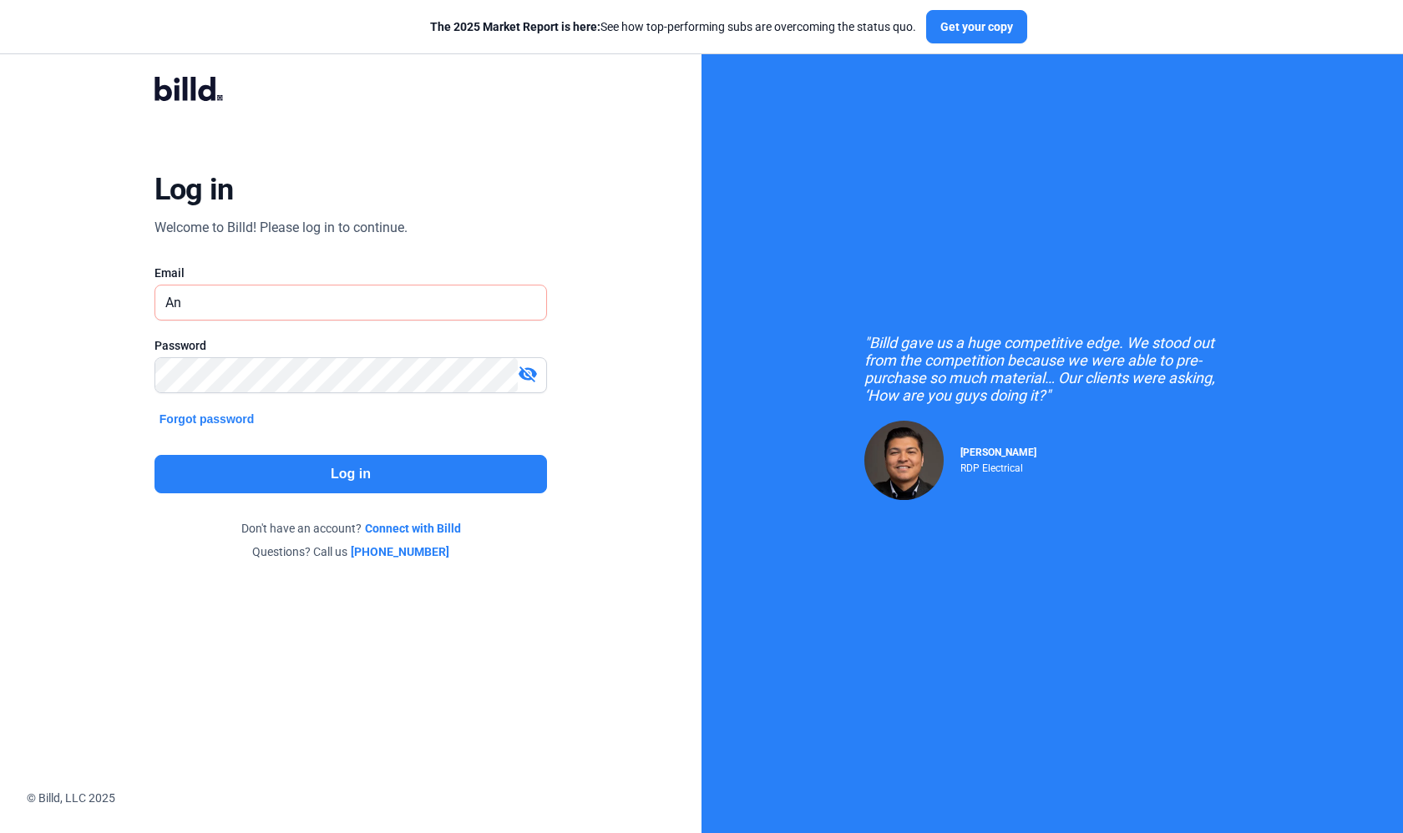
type input "A"
type input "[EMAIL_ADDRESS][DOMAIN_NAME]"
click at [530, 376] on mat-icon "visibility_off" at bounding box center [528, 374] width 20 height 20
click at [529, 375] on mat-icon "visibility" at bounding box center [528, 374] width 20 height 20
click at [503, 479] on button "Log in" at bounding box center [350, 474] width 392 height 38
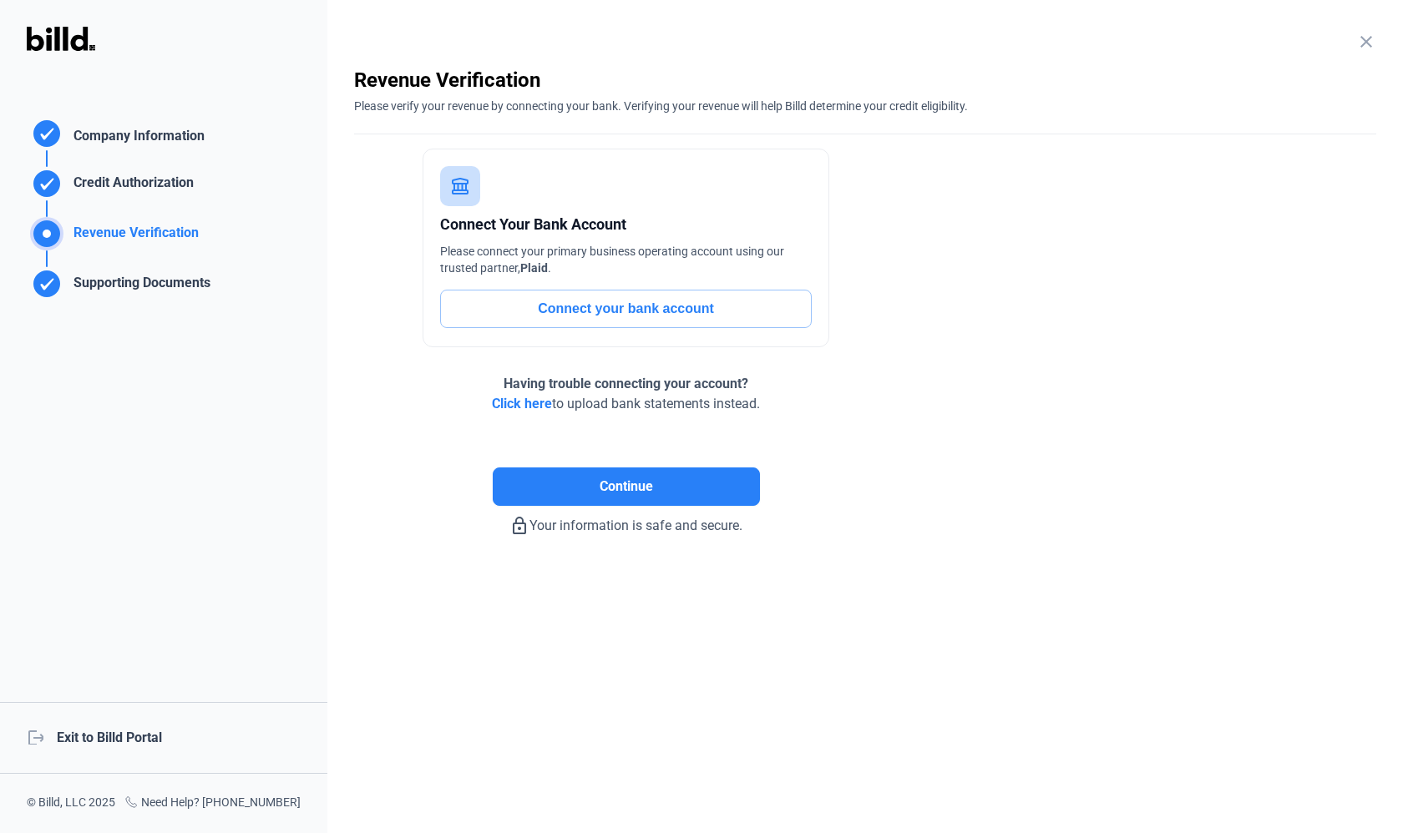
click at [660, 307] on button "Connect your bank account" at bounding box center [626, 309] width 372 height 38
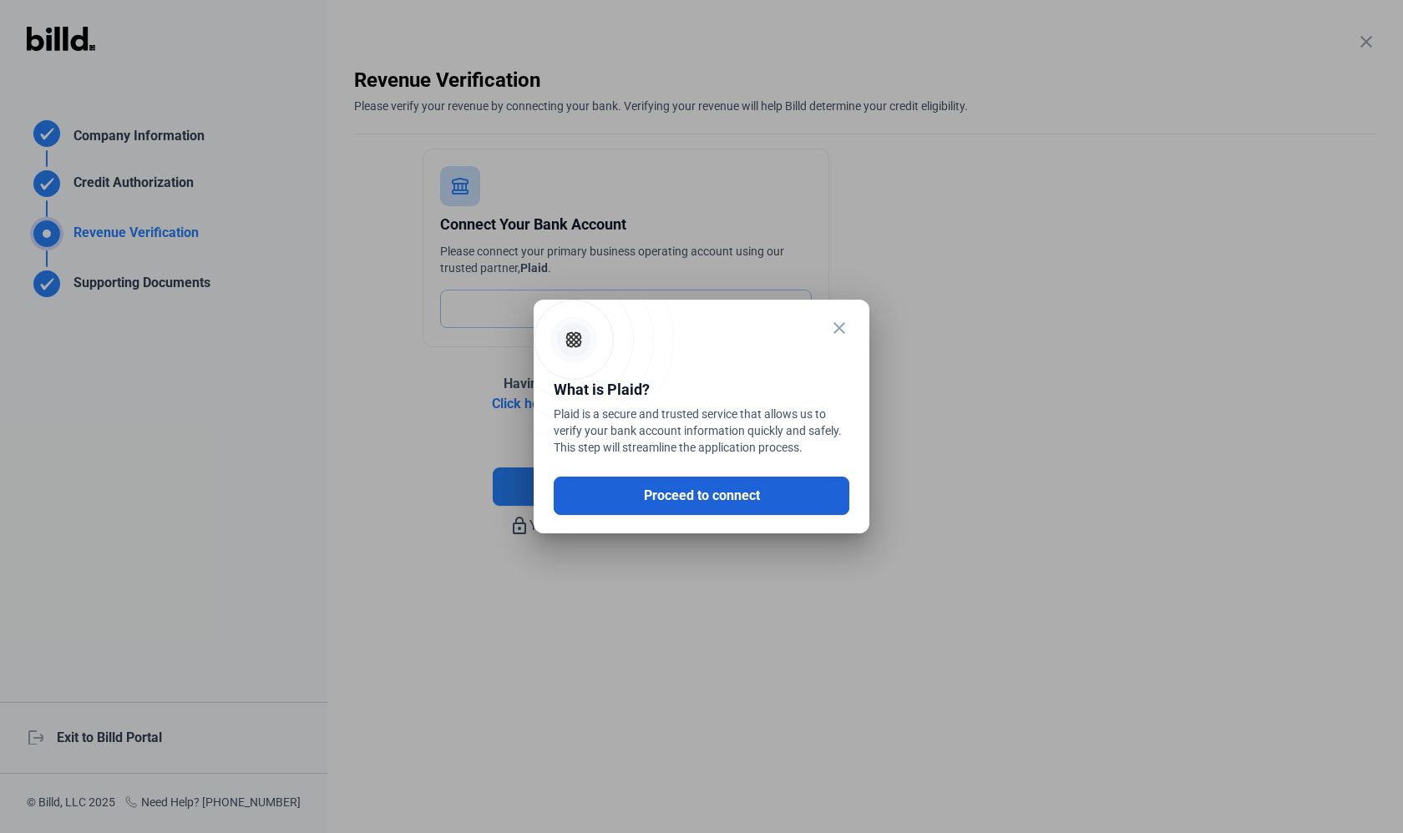
click at [658, 491] on button "Proceed to connect" at bounding box center [702, 496] width 296 height 38
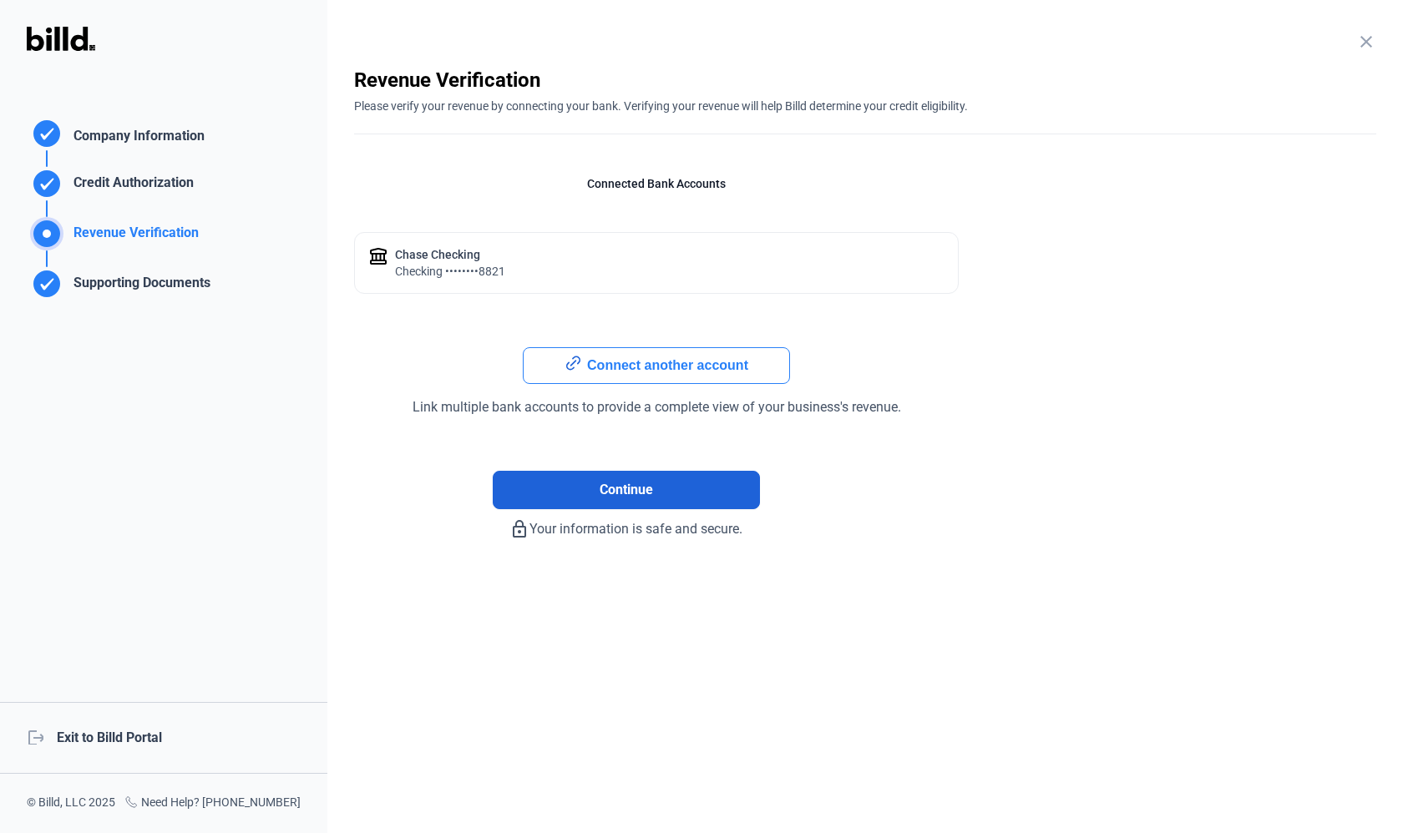
click at [627, 493] on span "Continue" at bounding box center [625, 490] width 53 height 20
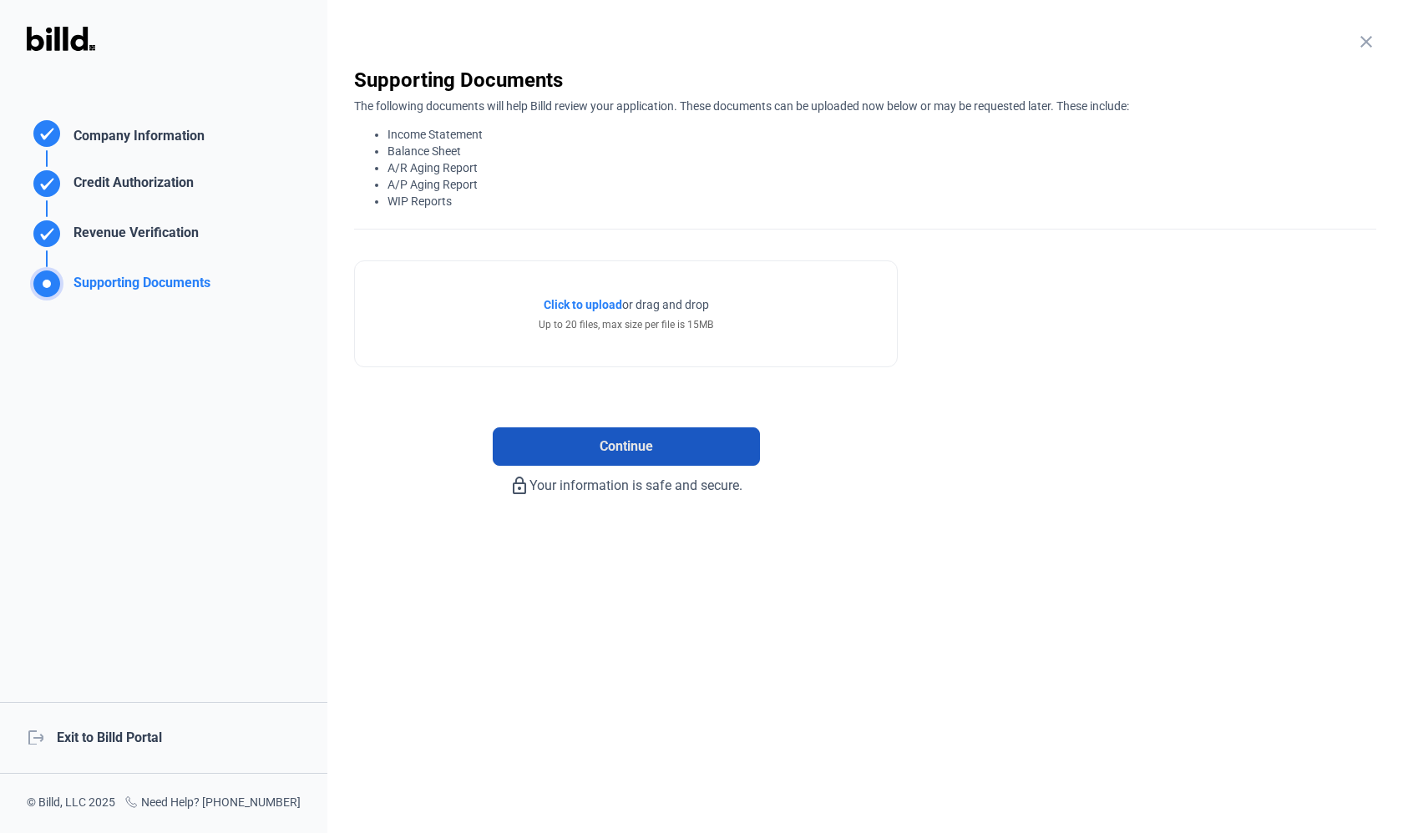
click at [619, 453] on span "Continue" at bounding box center [625, 447] width 53 height 20
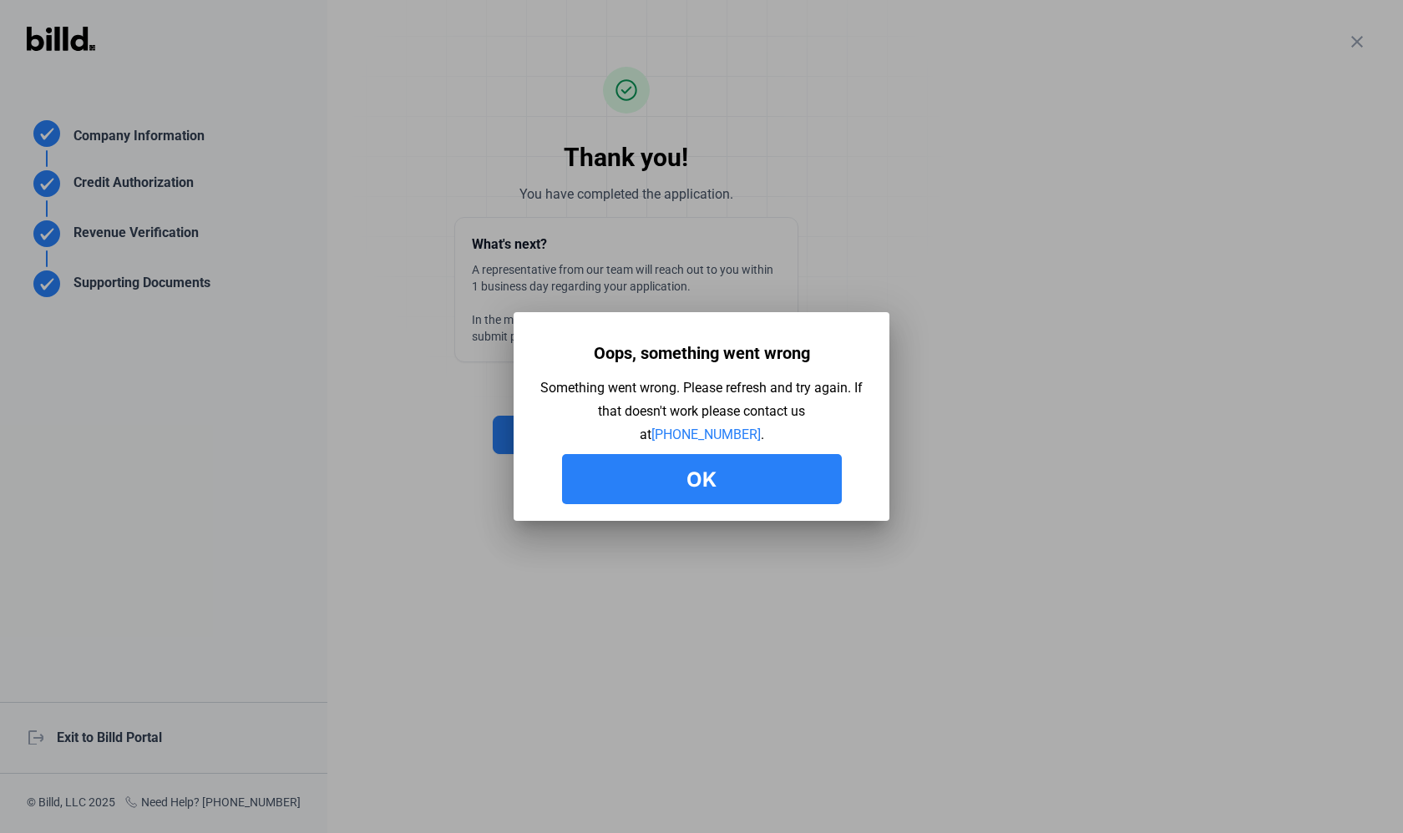
click at [648, 474] on button "Ok" at bounding box center [702, 479] width 280 height 50
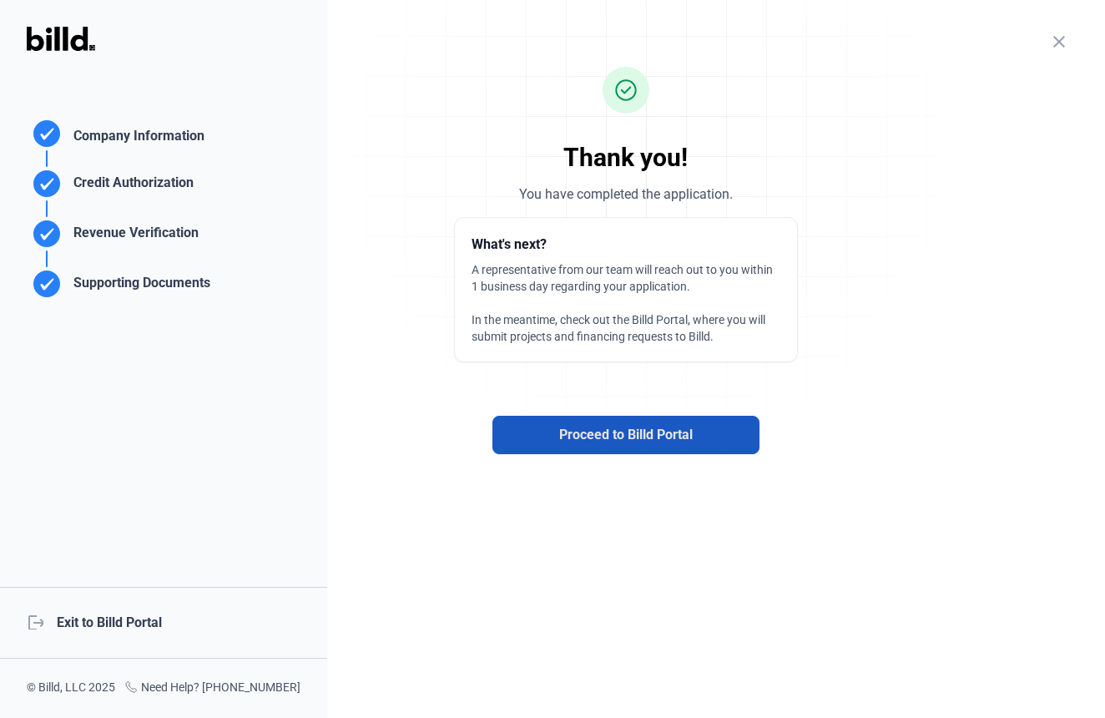
click at [583, 435] on span "Proceed to Billd Portal" at bounding box center [626, 435] width 134 height 20
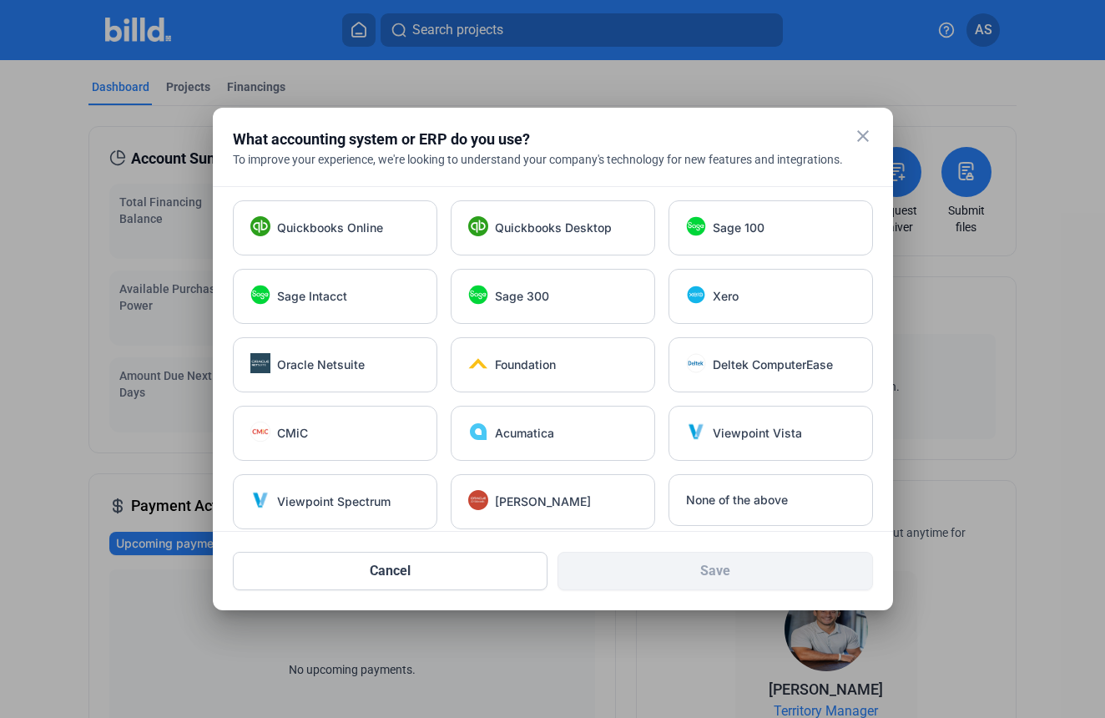
click at [866, 138] on mat-icon "close" at bounding box center [863, 136] width 20 height 20
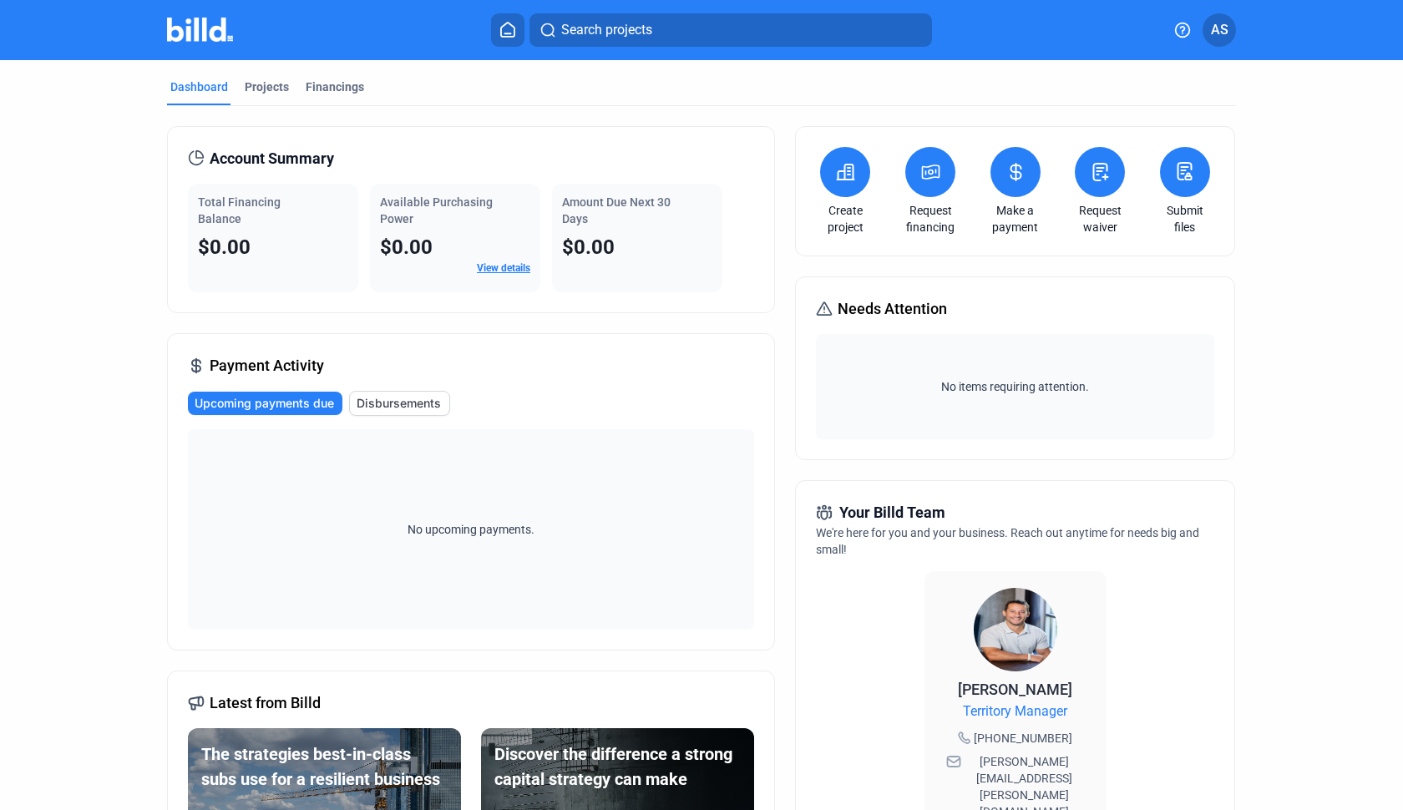
click at [1186, 185] on button at bounding box center [1185, 172] width 50 height 50
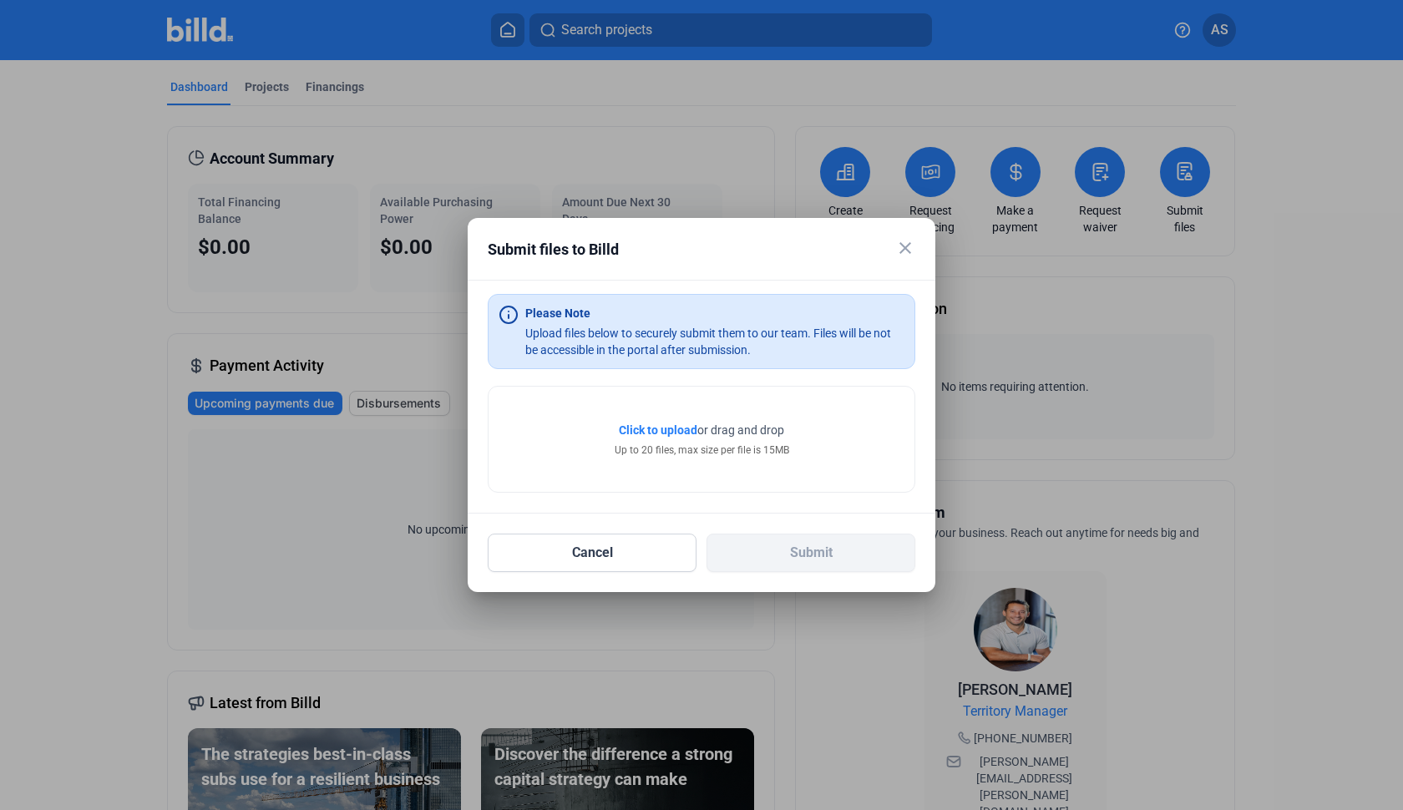
click at [907, 245] on mat-icon "close" at bounding box center [905, 248] width 20 height 20
